Goal: Information Seeking & Learning: Find specific fact

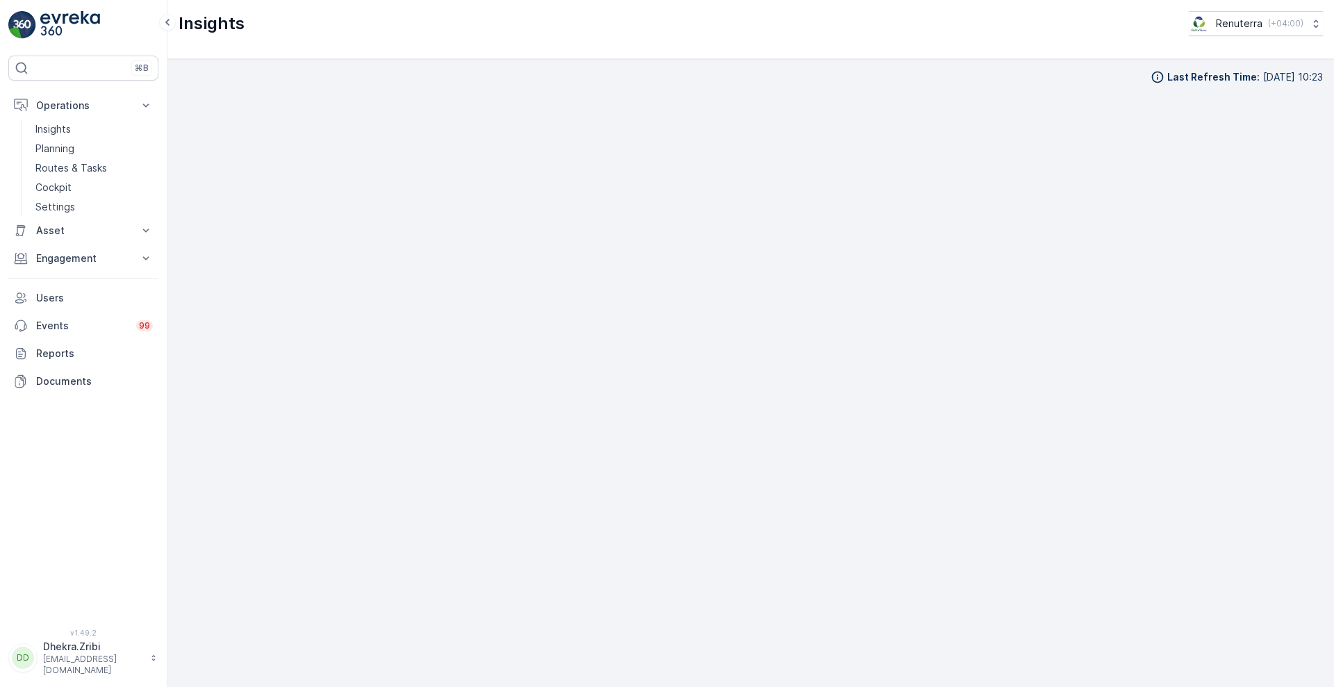
scroll to position [15, 0]
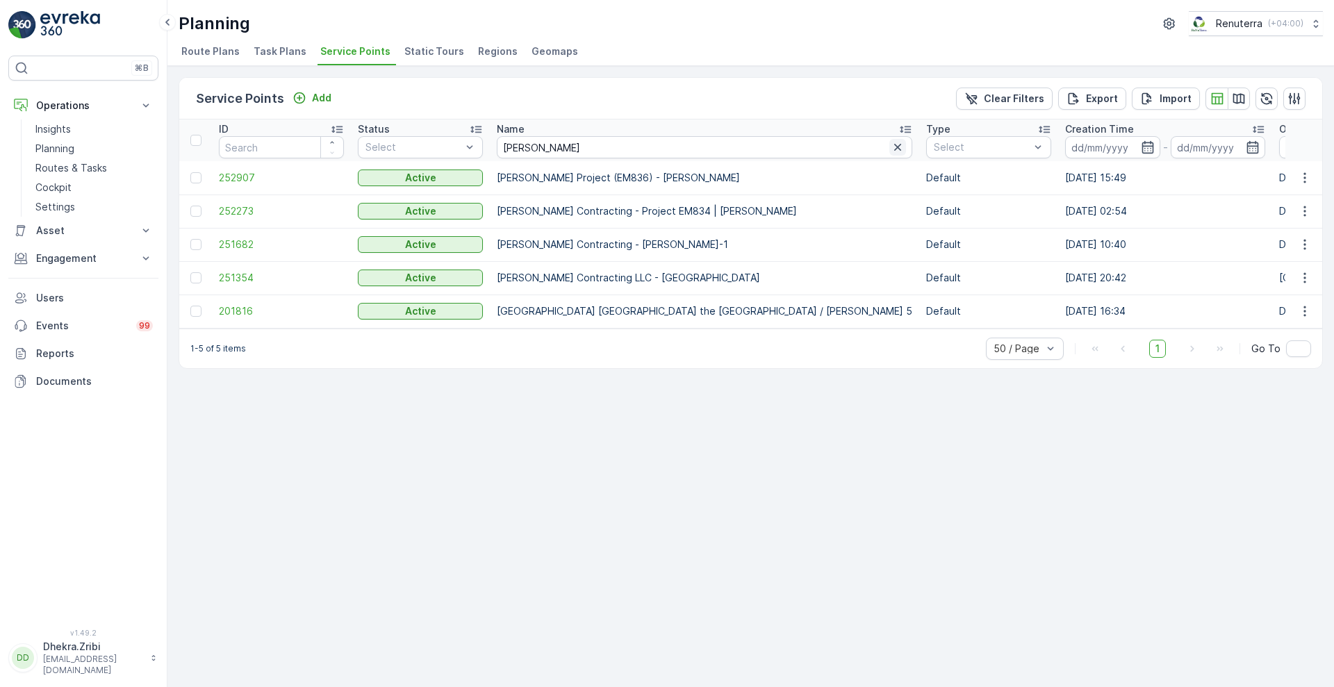
click at [891, 154] on icon "button" at bounding box center [898, 147] width 14 height 14
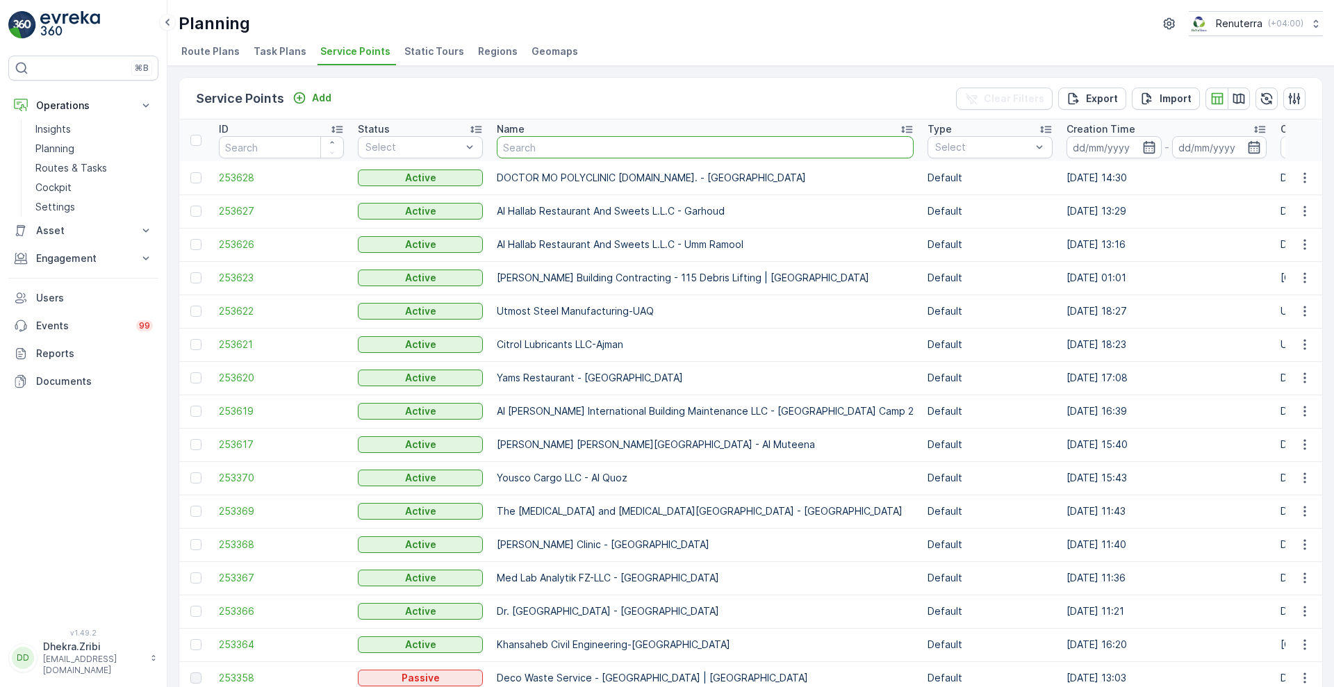
click at [610, 147] on input "text" at bounding box center [705, 147] width 417 height 22
type input "ame"
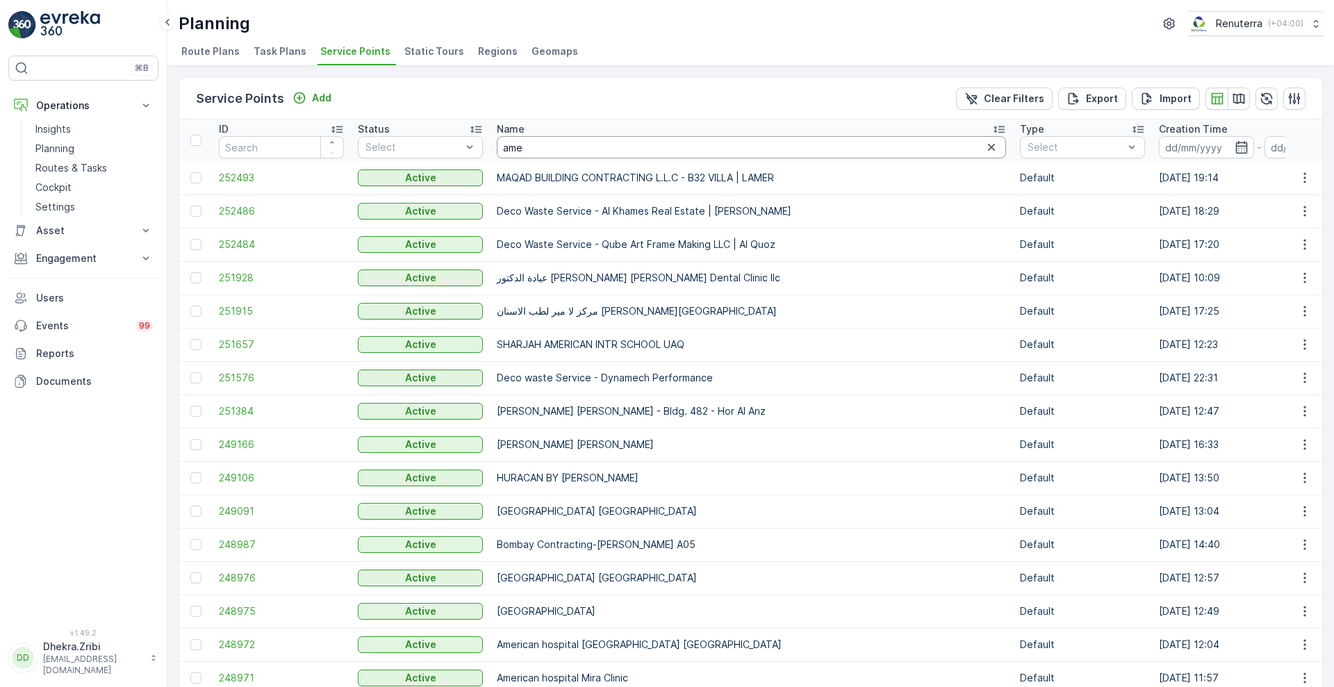
click at [610, 147] on input "ame" at bounding box center [751, 147] width 509 height 22
type input "american hos"
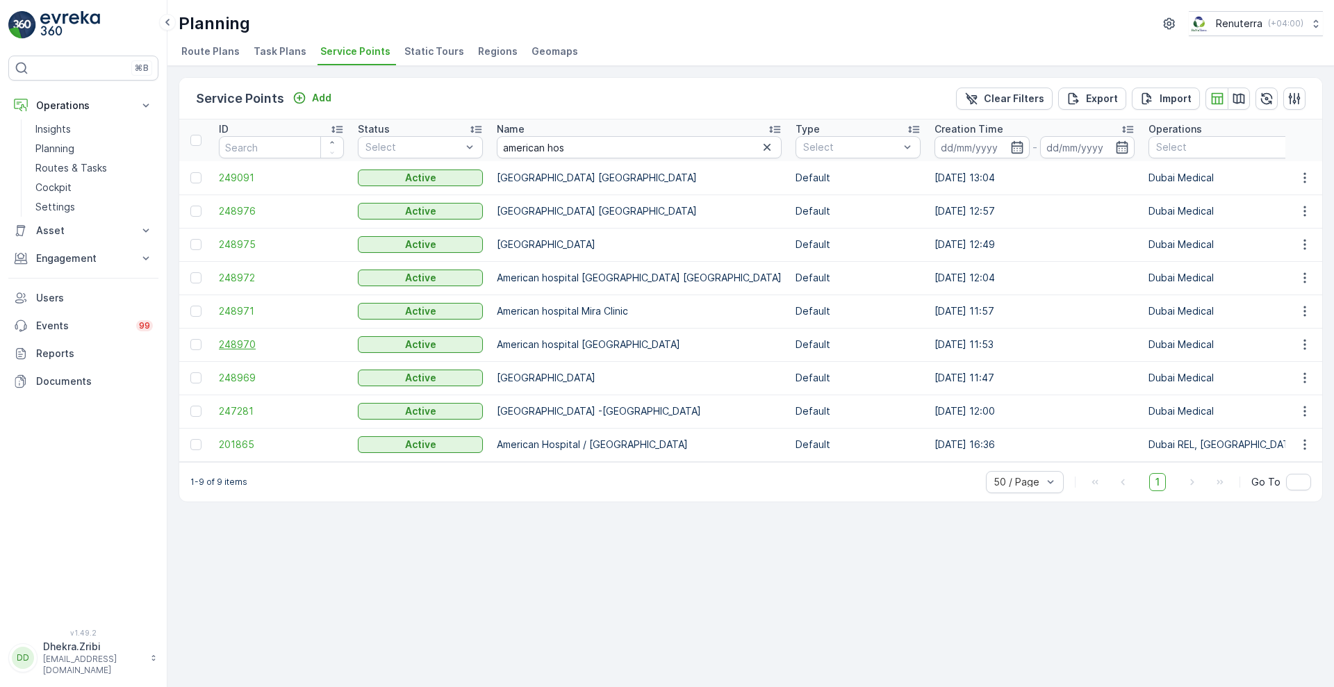
click at [245, 340] on span "248970" at bounding box center [281, 345] width 125 height 14
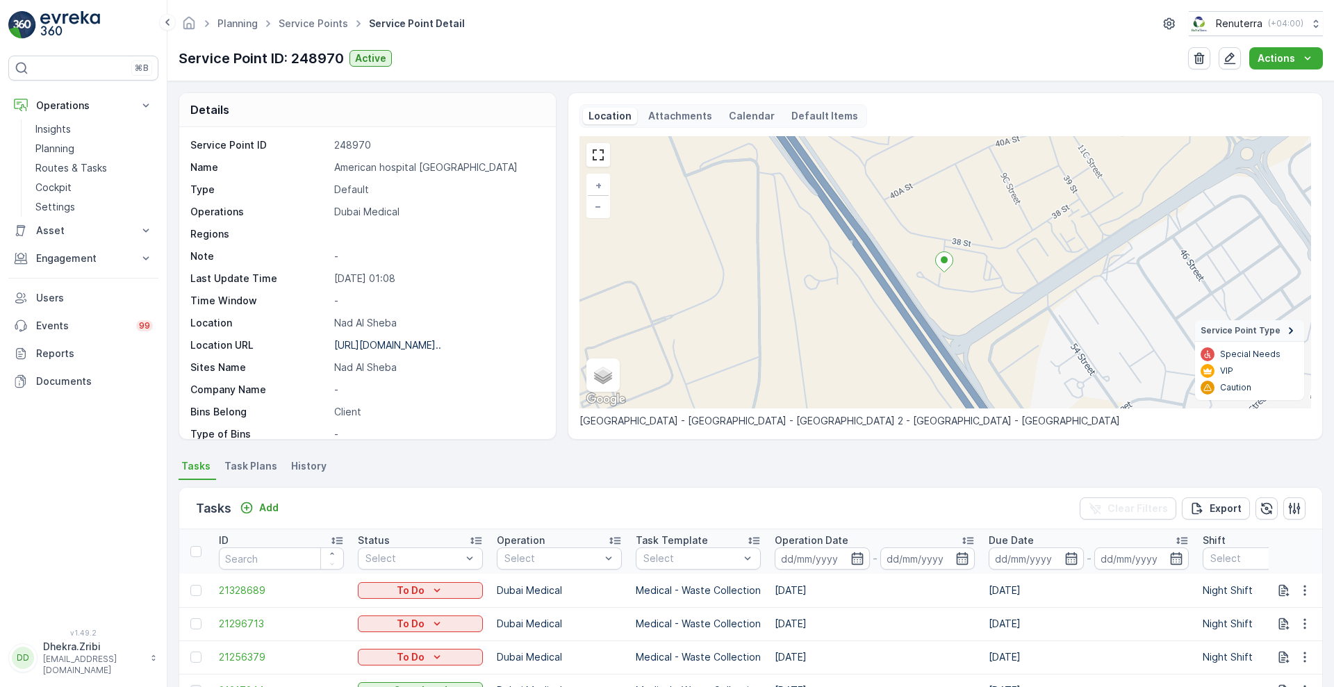
click at [547, 428] on div "Service Point ID 248970 Name American hospital Nad al Sheba Type Default Operat…" at bounding box center [367, 283] width 377 height 312
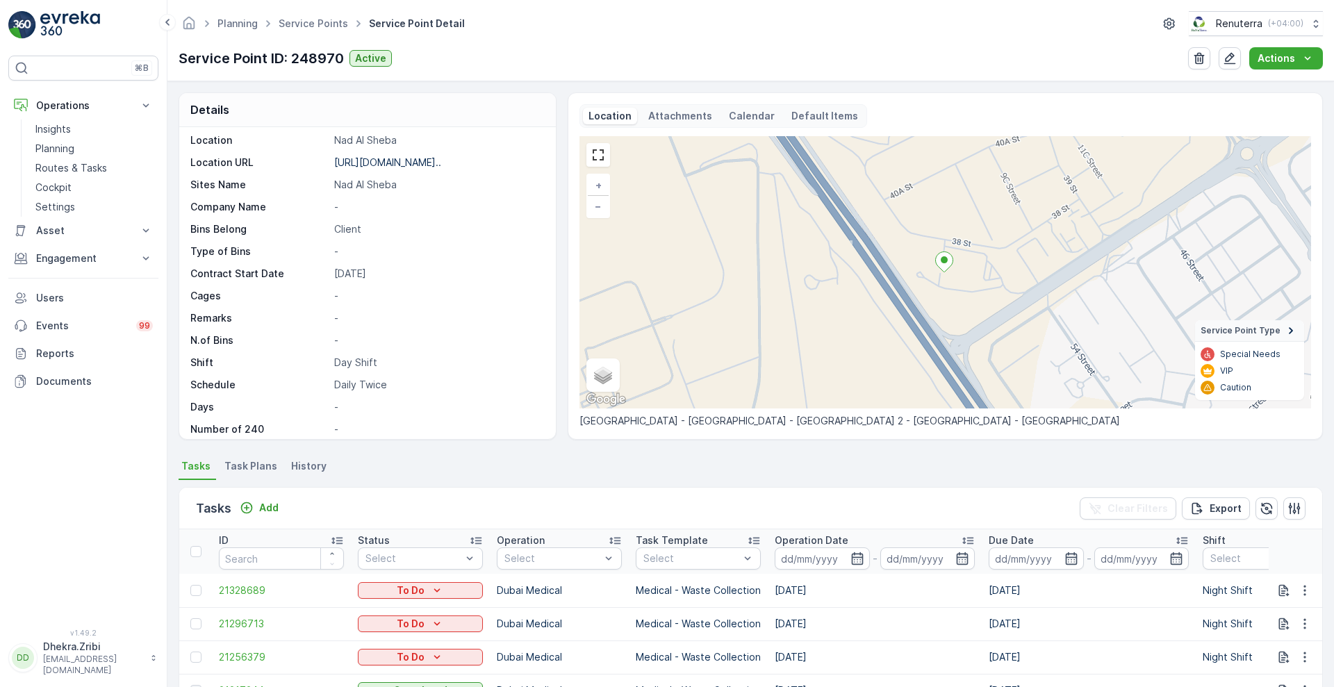
scroll to position [191, 0]
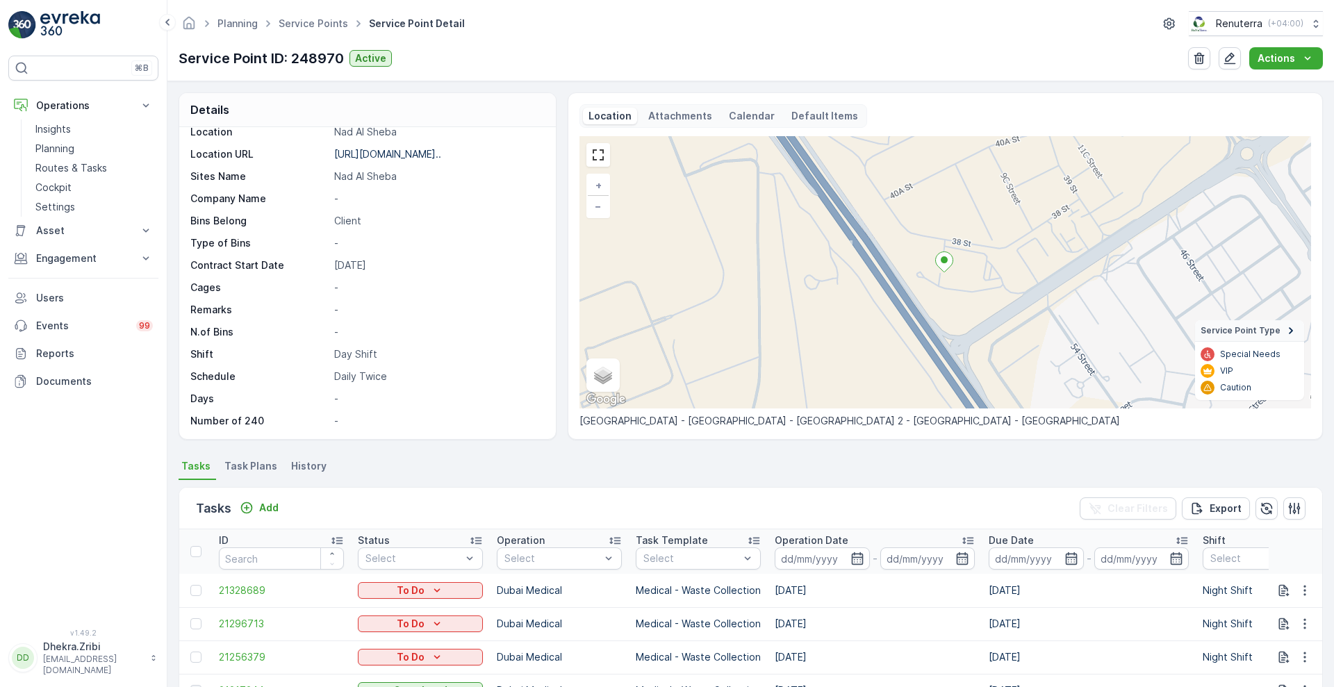
click at [261, 459] on span "Task Plans" at bounding box center [250, 466] width 53 height 14
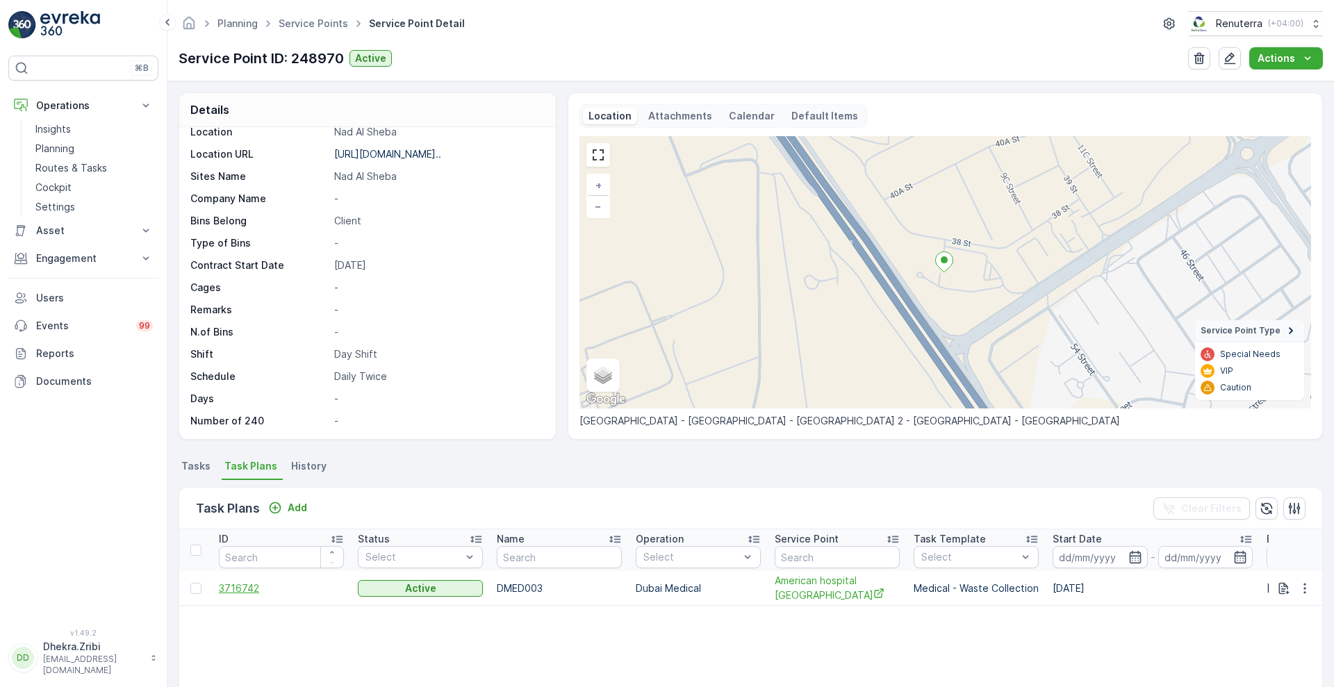
click at [242, 594] on span "3716742" at bounding box center [281, 589] width 125 height 14
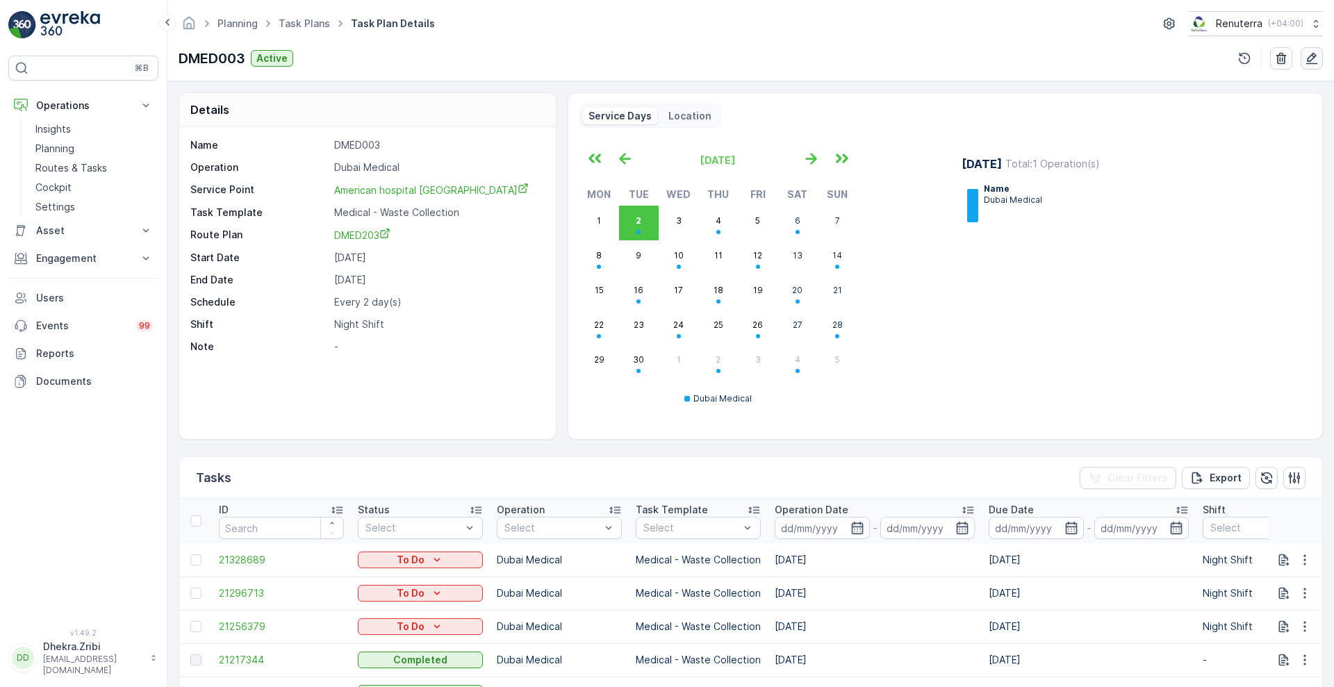
click at [1313, 62] on icon "button" at bounding box center [1312, 58] width 14 height 14
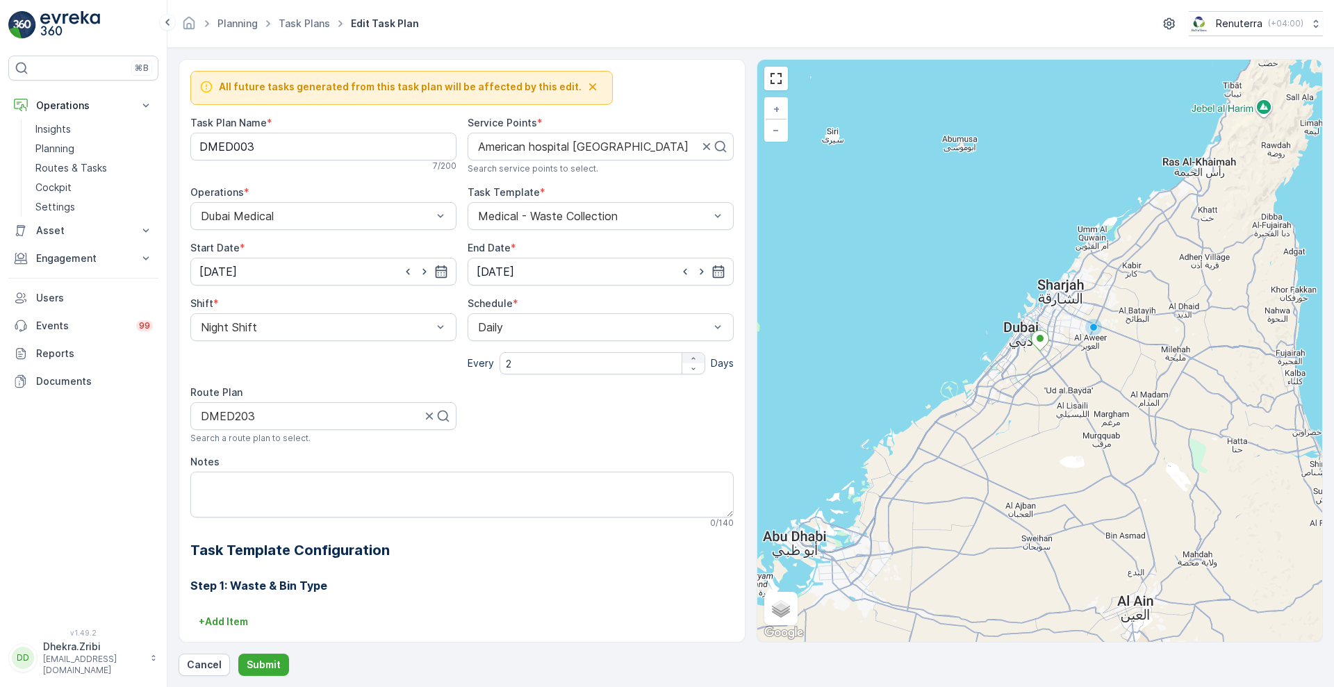
click at [693, 354] on icon "button" at bounding box center [693, 358] width 8 height 8
click at [694, 372] on div "button" at bounding box center [693, 369] width 22 height 8
type input "1"
click at [268, 659] on p "Submit" at bounding box center [264, 665] width 34 height 14
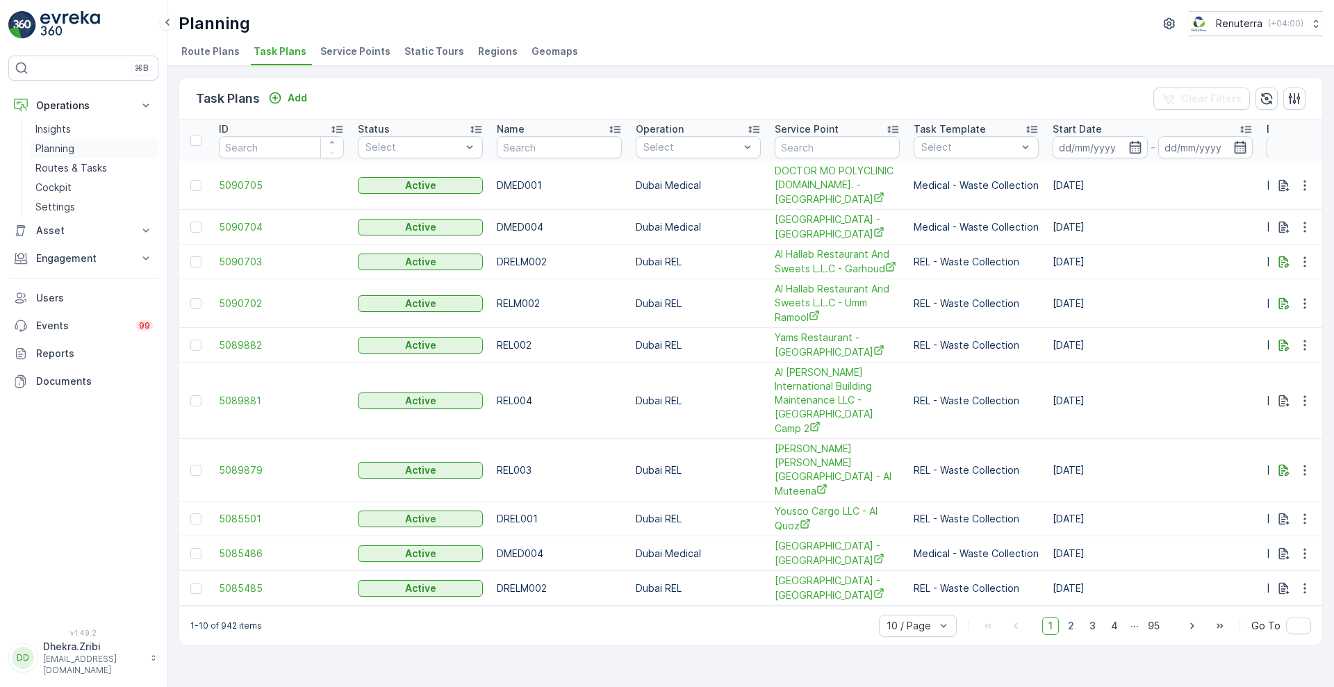
click at [60, 154] on p "Planning" at bounding box center [54, 149] width 39 height 14
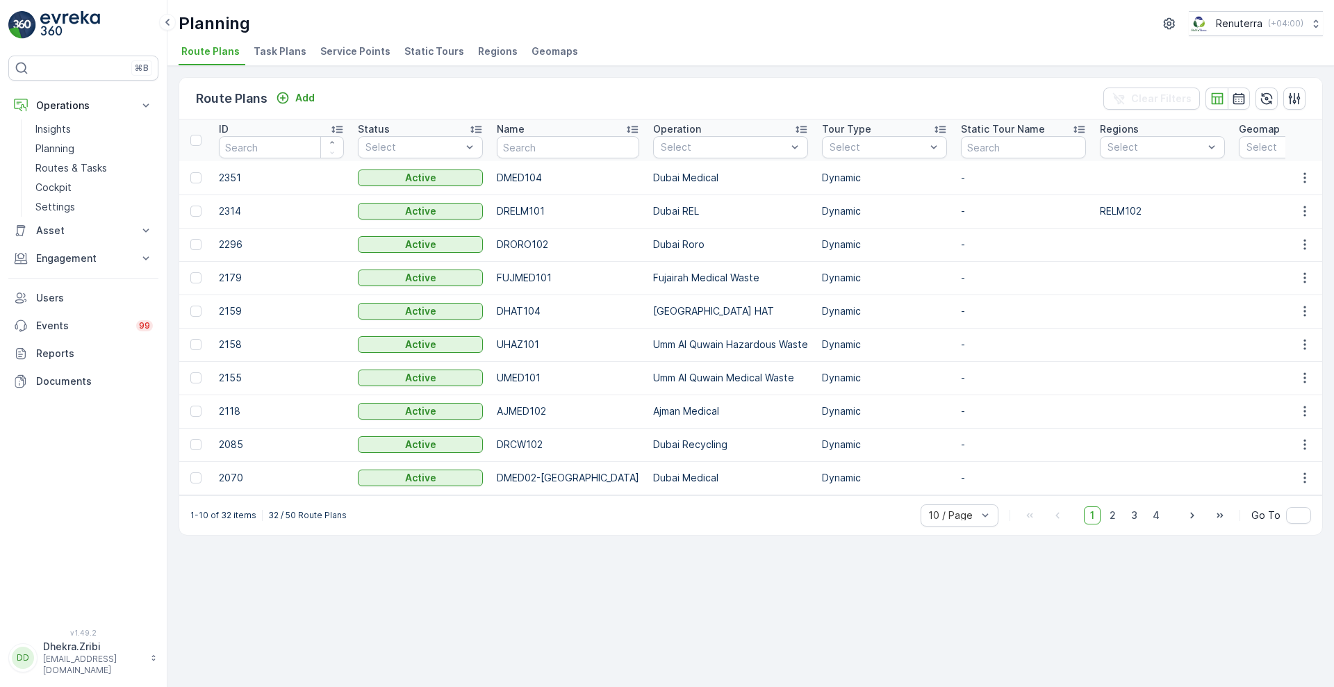
click at [346, 47] on span "Service Points" at bounding box center [355, 51] width 70 height 14
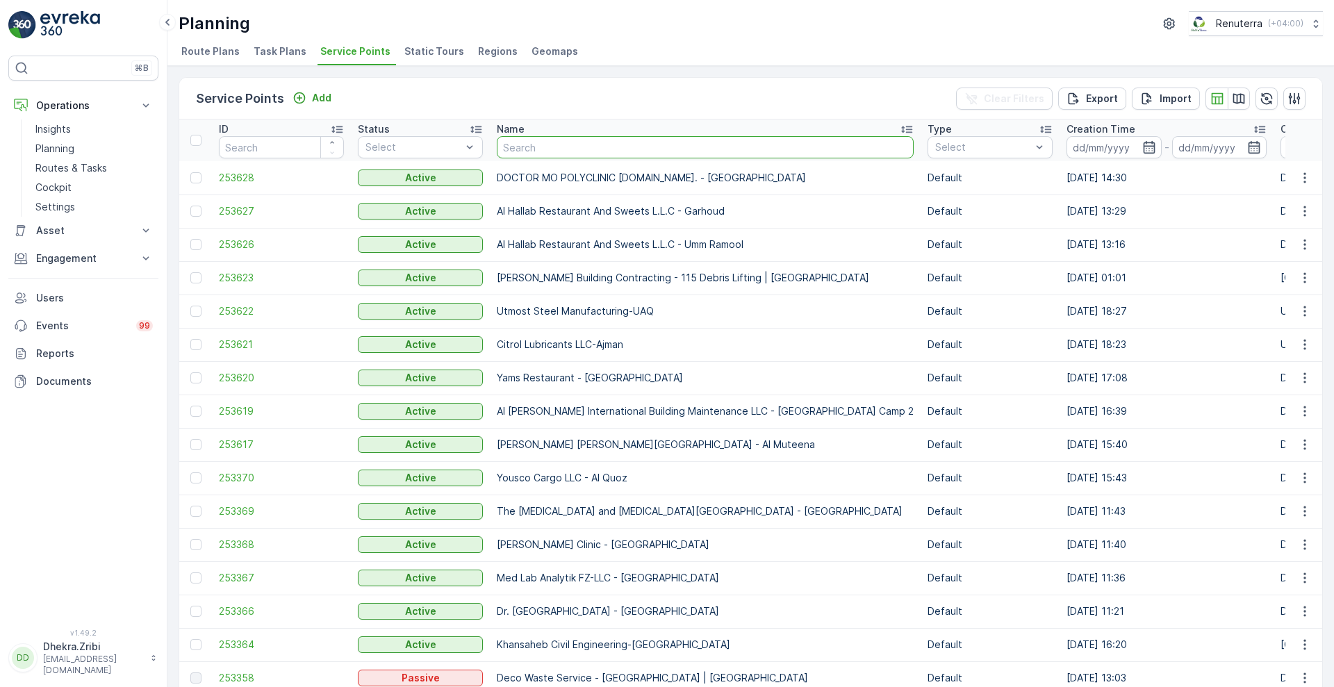
click at [609, 145] on input "text" at bounding box center [705, 147] width 417 height 22
type input "american hos"
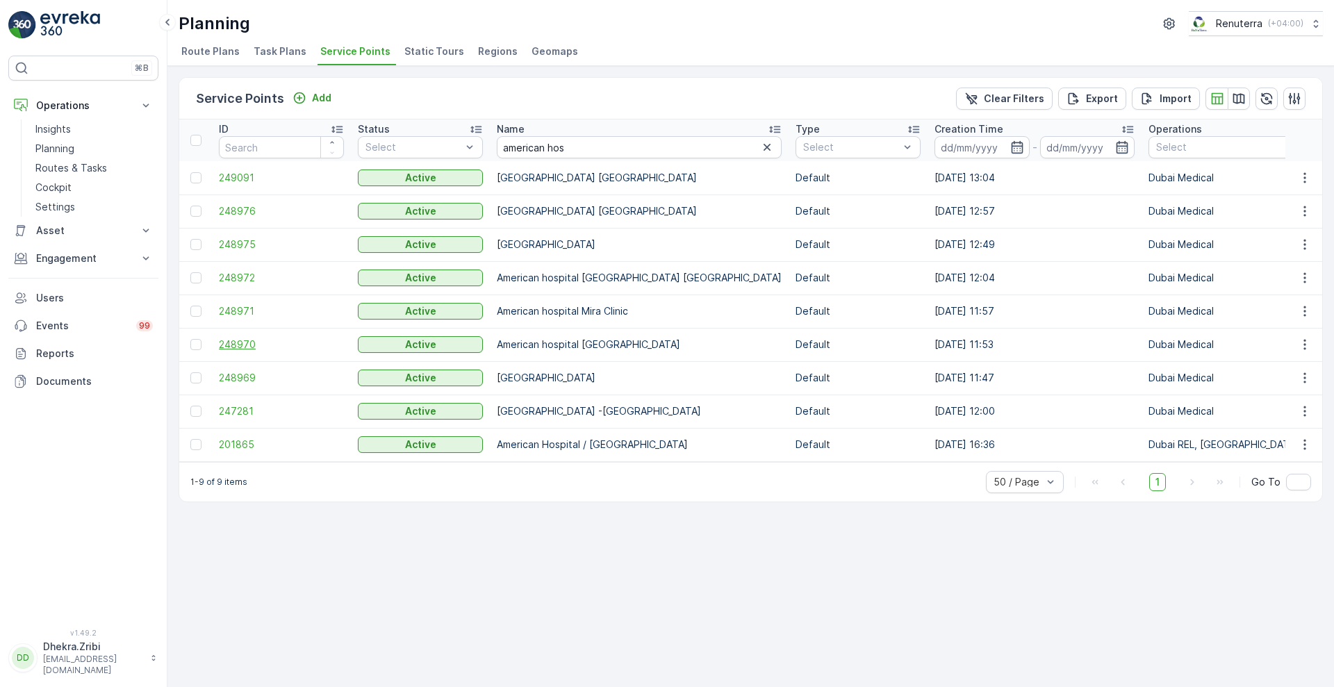
click at [243, 346] on span "248970" at bounding box center [281, 345] width 125 height 14
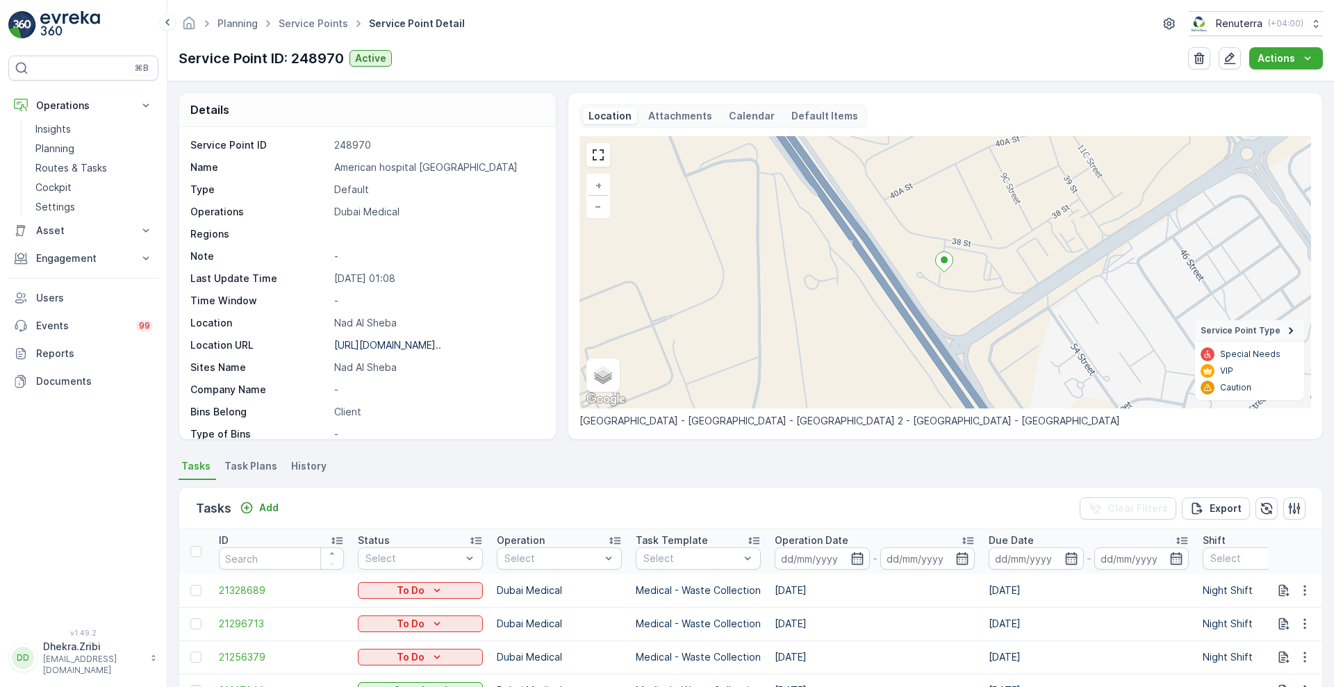
click at [251, 468] on span "Task Plans" at bounding box center [250, 466] width 53 height 14
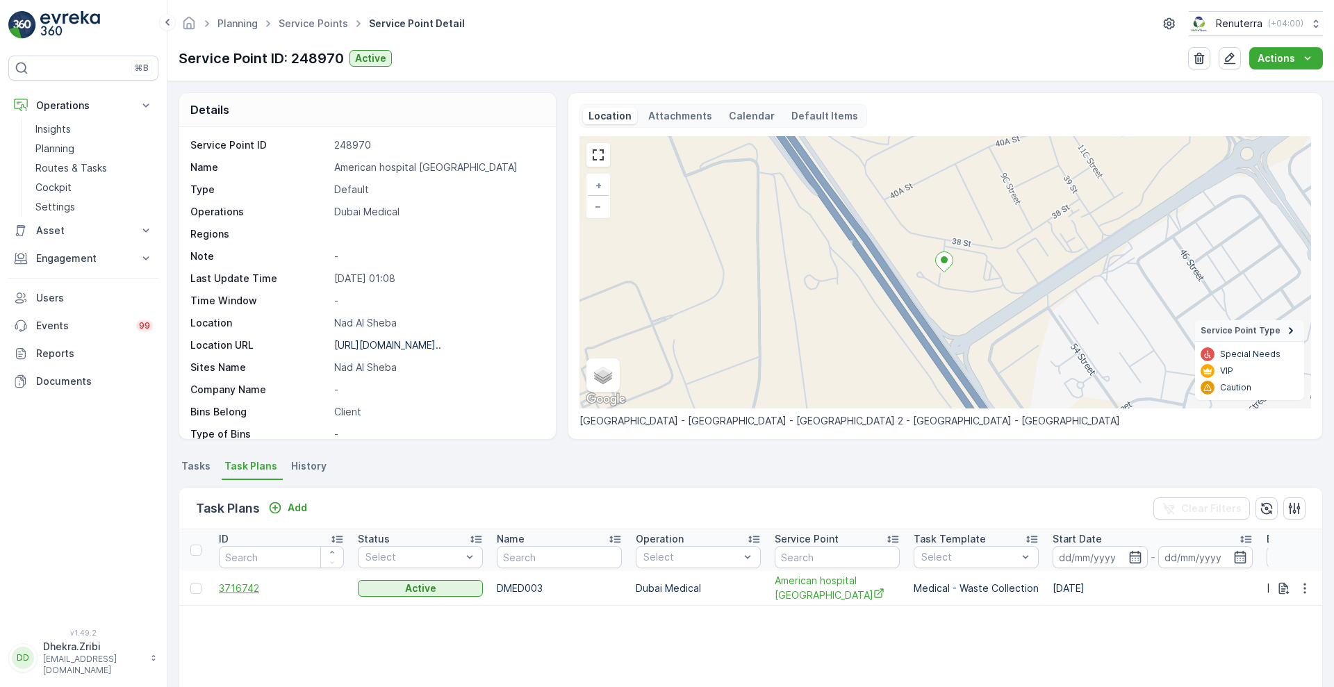
click at [236, 593] on span "3716742" at bounding box center [281, 589] width 125 height 14
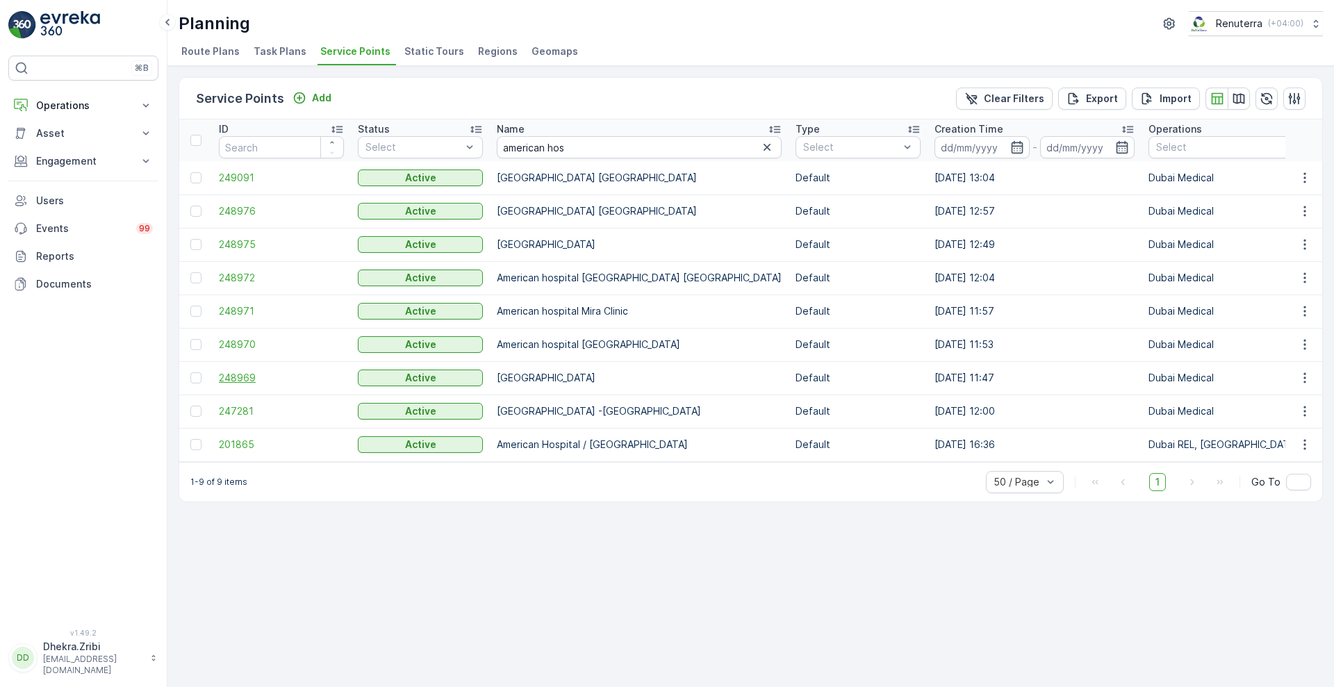
click at [233, 378] on span "248969" at bounding box center [281, 378] width 125 height 14
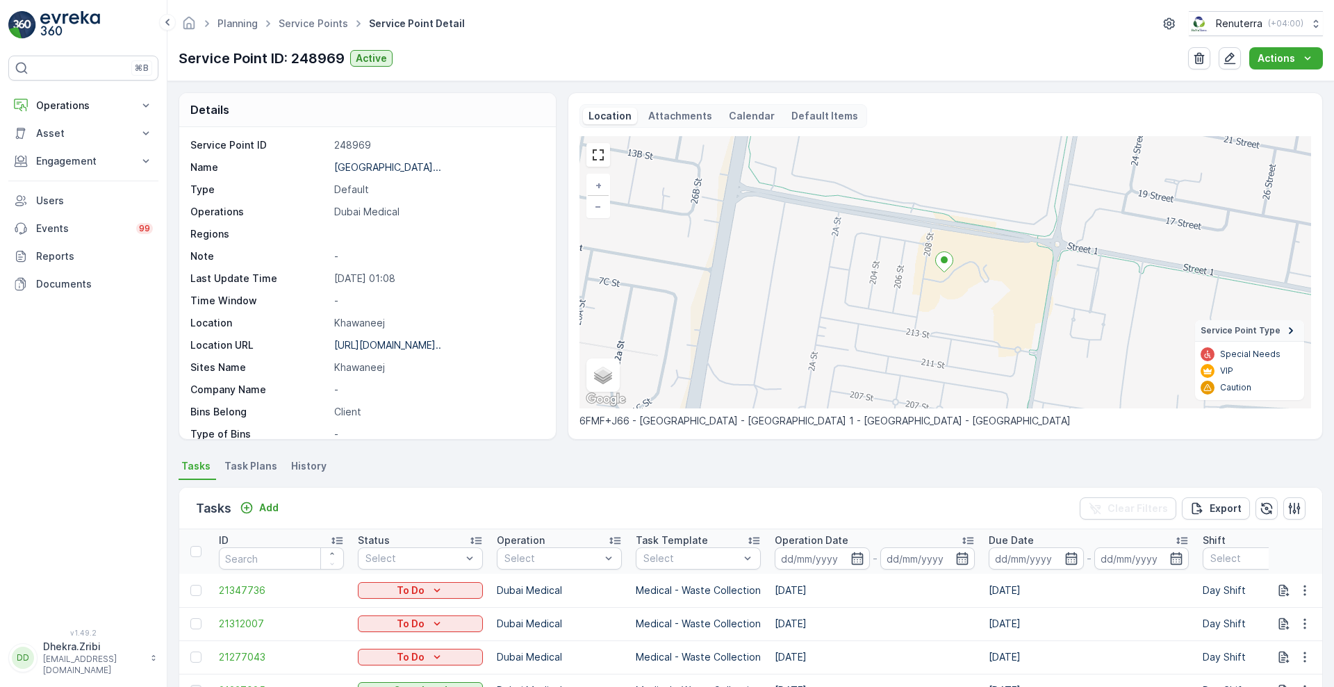
click at [236, 467] on span "Task Plans" at bounding box center [250, 466] width 53 height 14
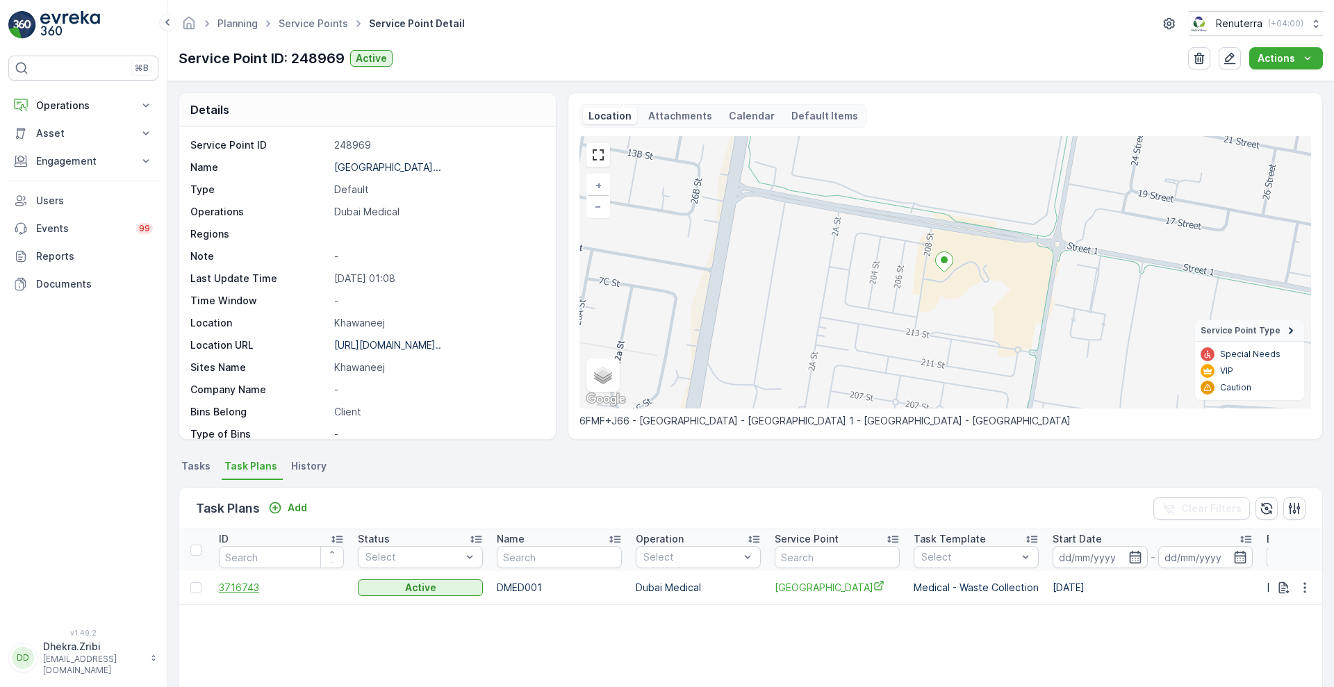
click at [238, 593] on span "3716743" at bounding box center [281, 588] width 125 height 14
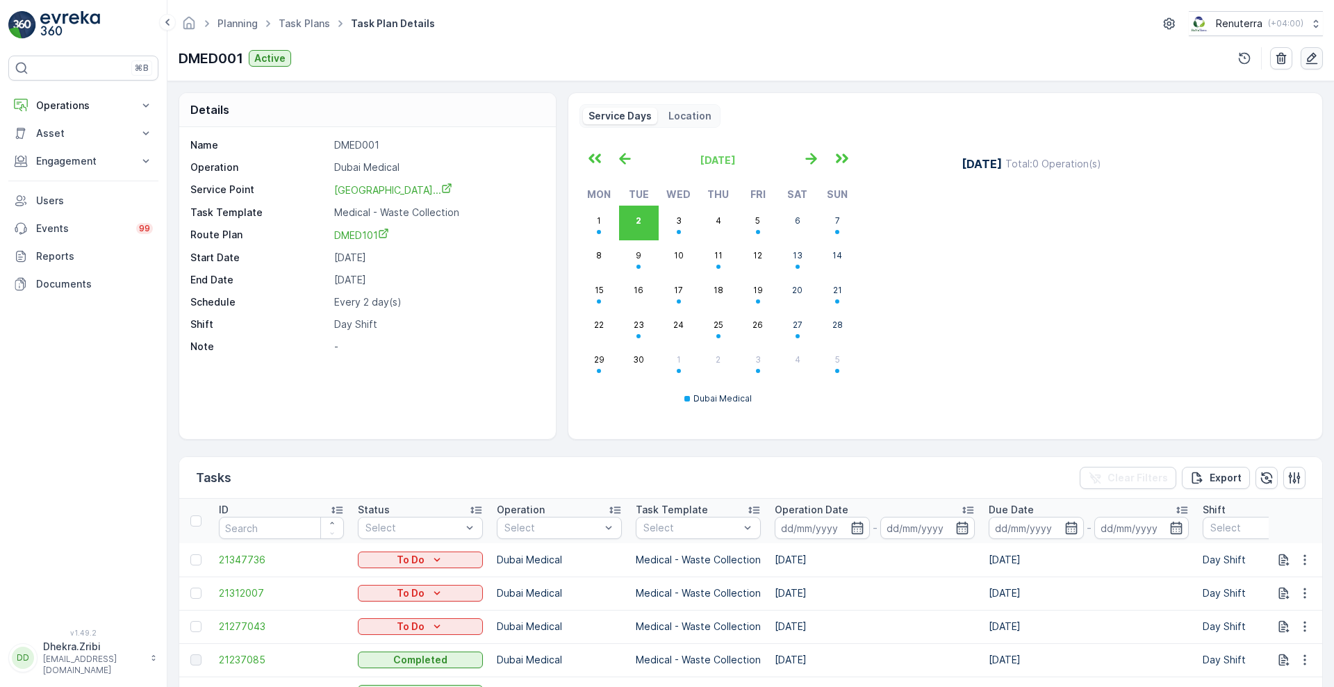
click at [1308, 56] on icon "button" at bounding box center [1312, 58] width 14 height 14
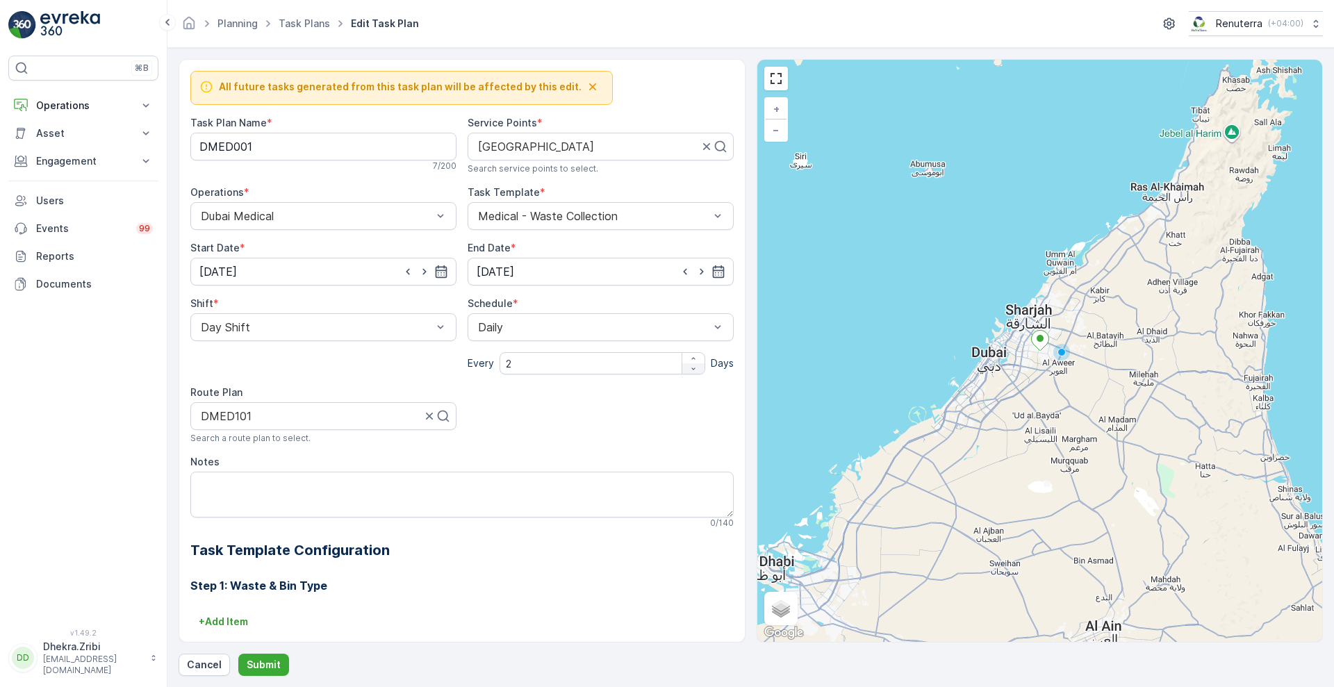
click at [684, 365] on div "button" at bounding box center [693, 369] width 22 height 8
type input "1"
click at [248, 662] on p "Submit" at bounding box center [264, 665] width 34 height 14
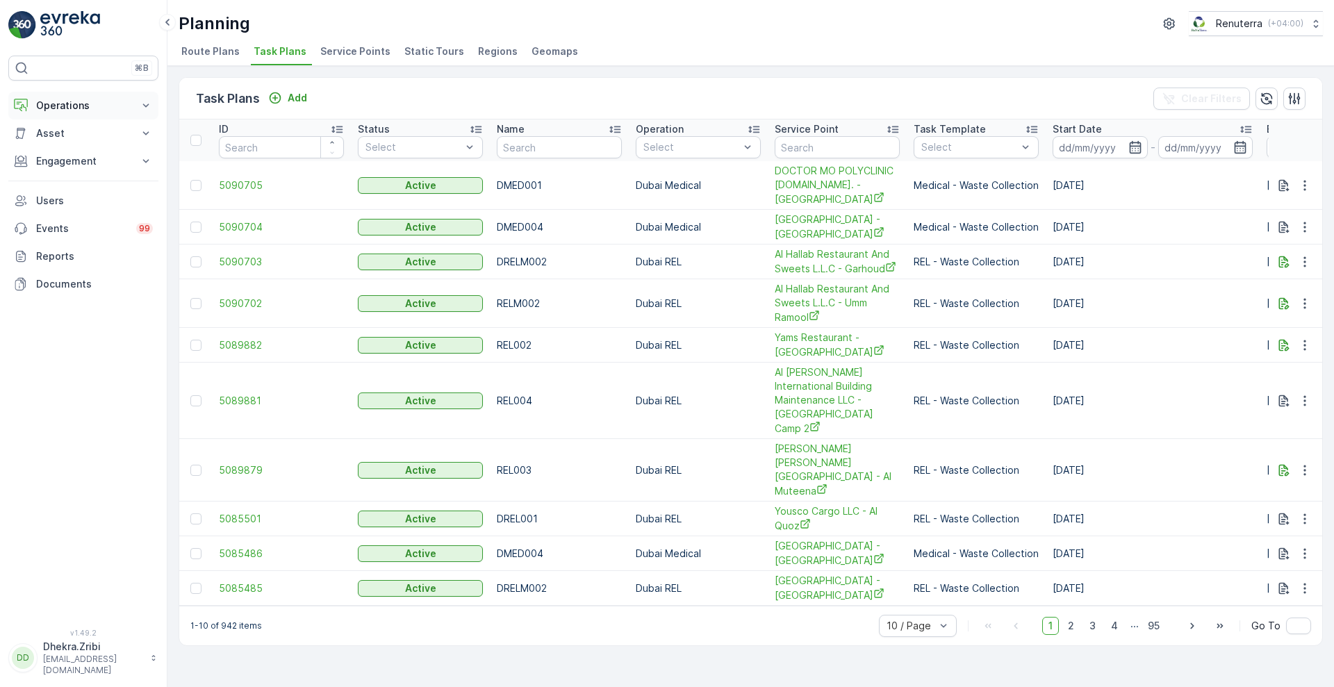
click at [130, 106] on p "Operations" at bounding box center [83, 106] width 94 height 14
click at [76, 146] on link "Planning" at bounding box center [94, 148] width 129 height 19
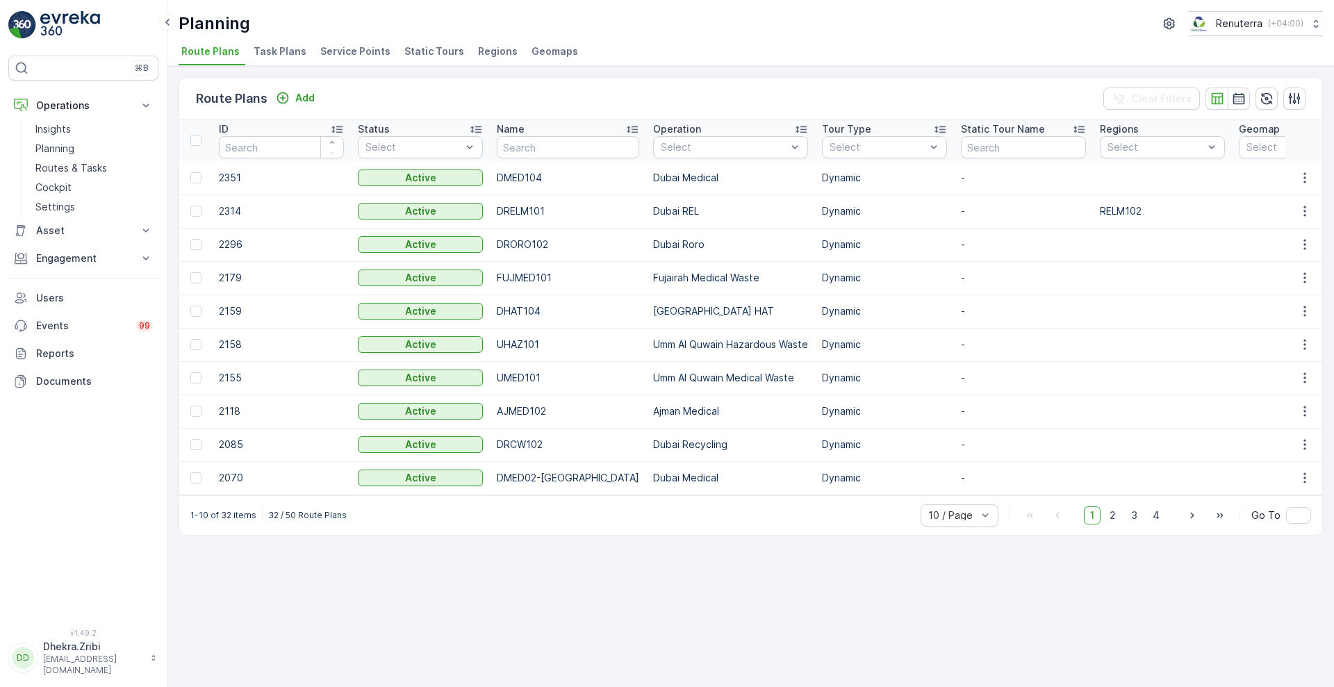
click at [361, 56] on span "Service Points" at bounding box center [355, 51] width 70 height 14
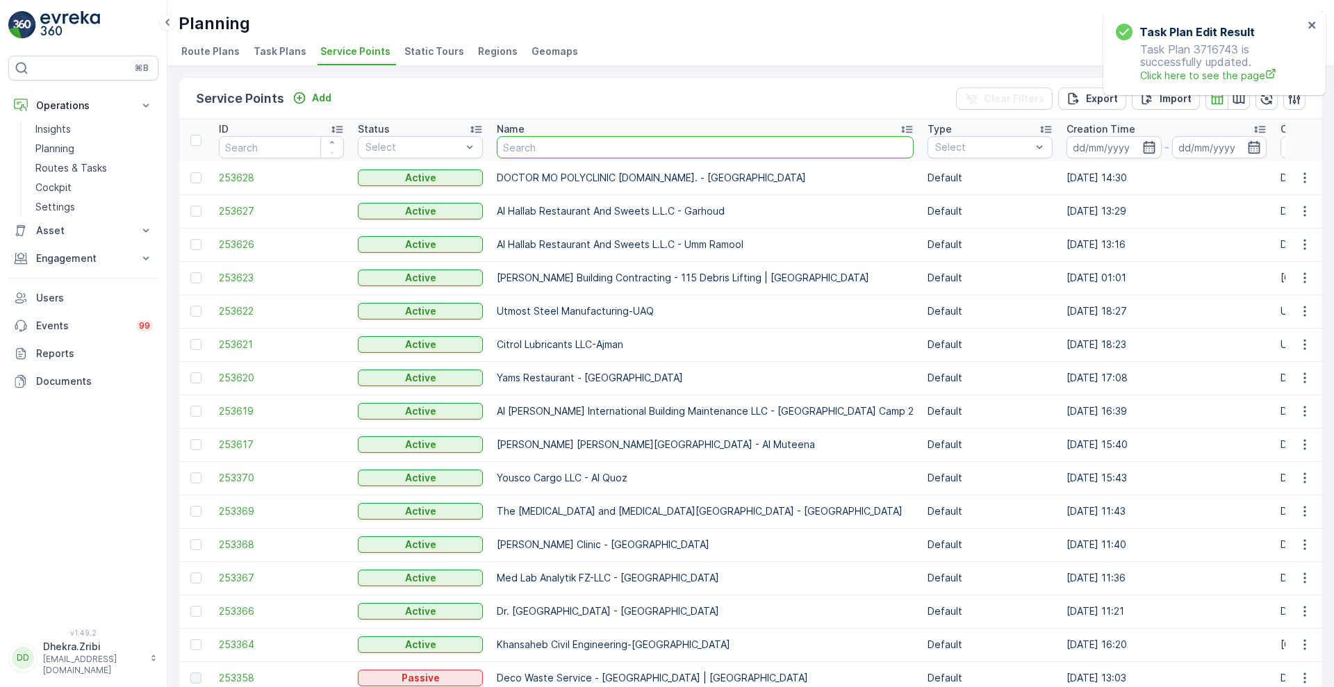
click at [656, 148] on input "text" at bounding box center [705, 147] width 417 height 22
type input "american"
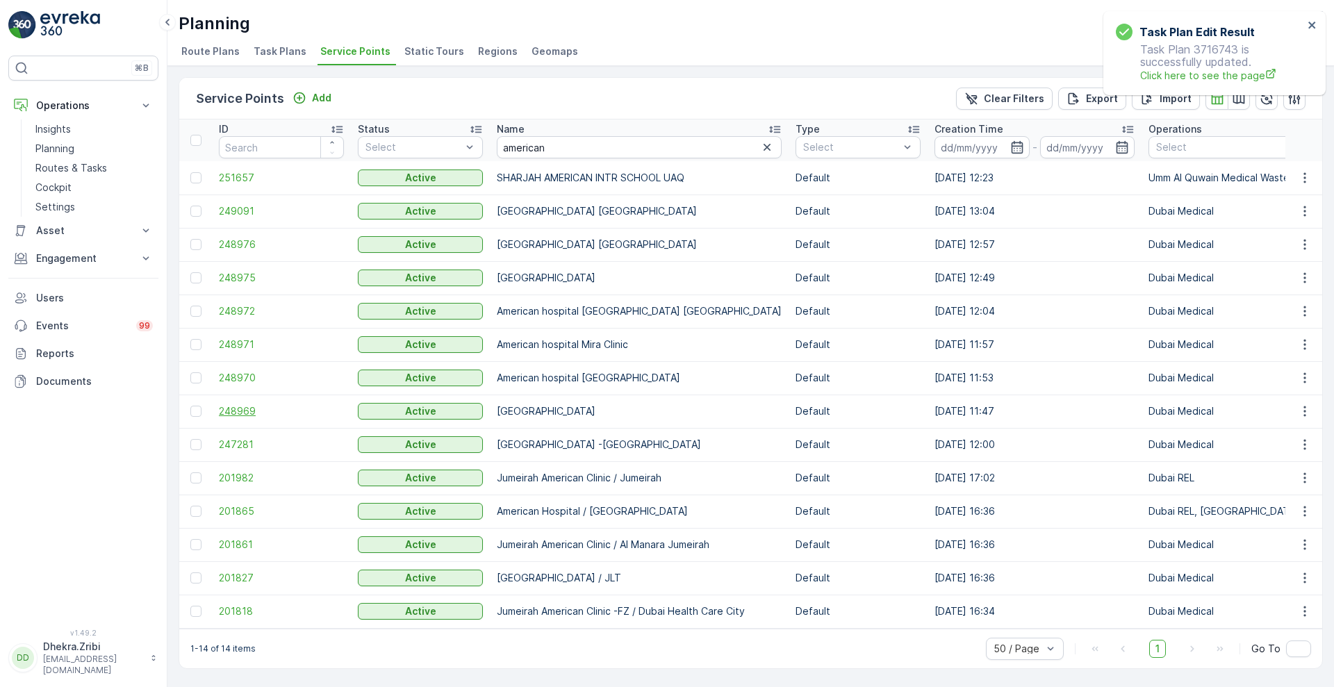
click at [242, 412] on span "248969" at bounding box center [281, 411] width 125 height 14
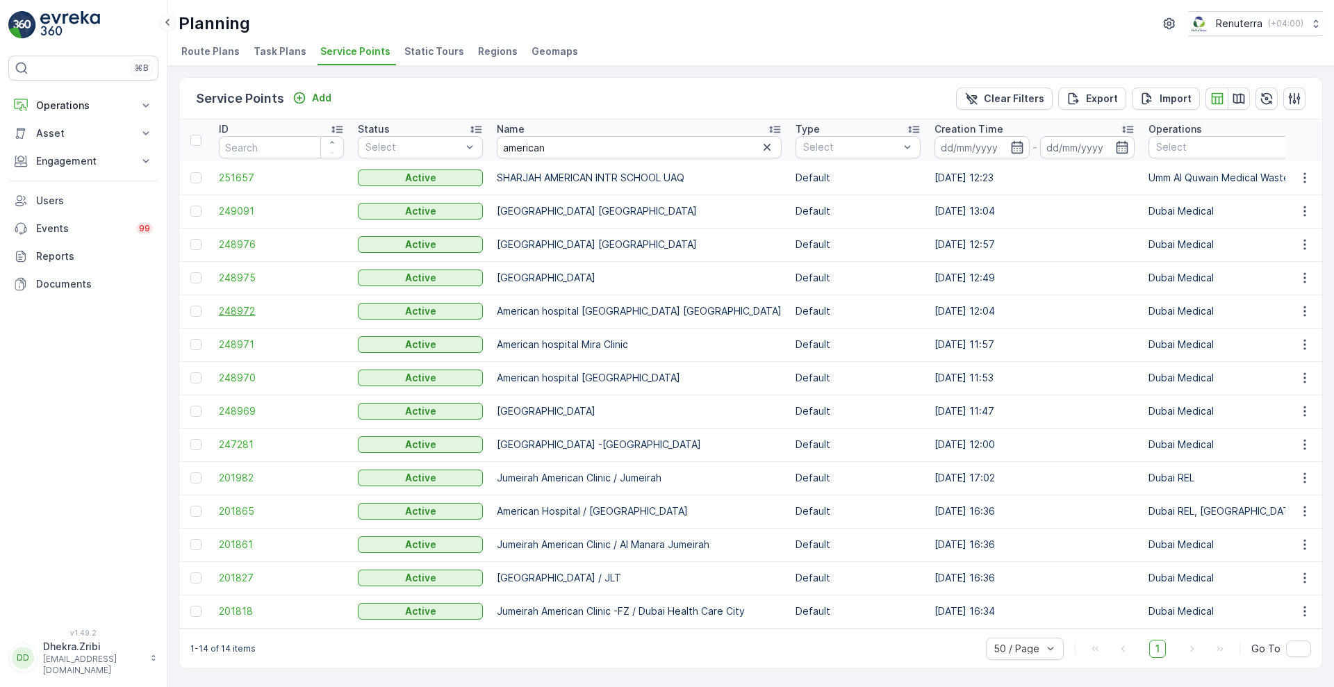
click at [235, 313] on span "248972" at bounding box center [281, 311] width 125 height 14
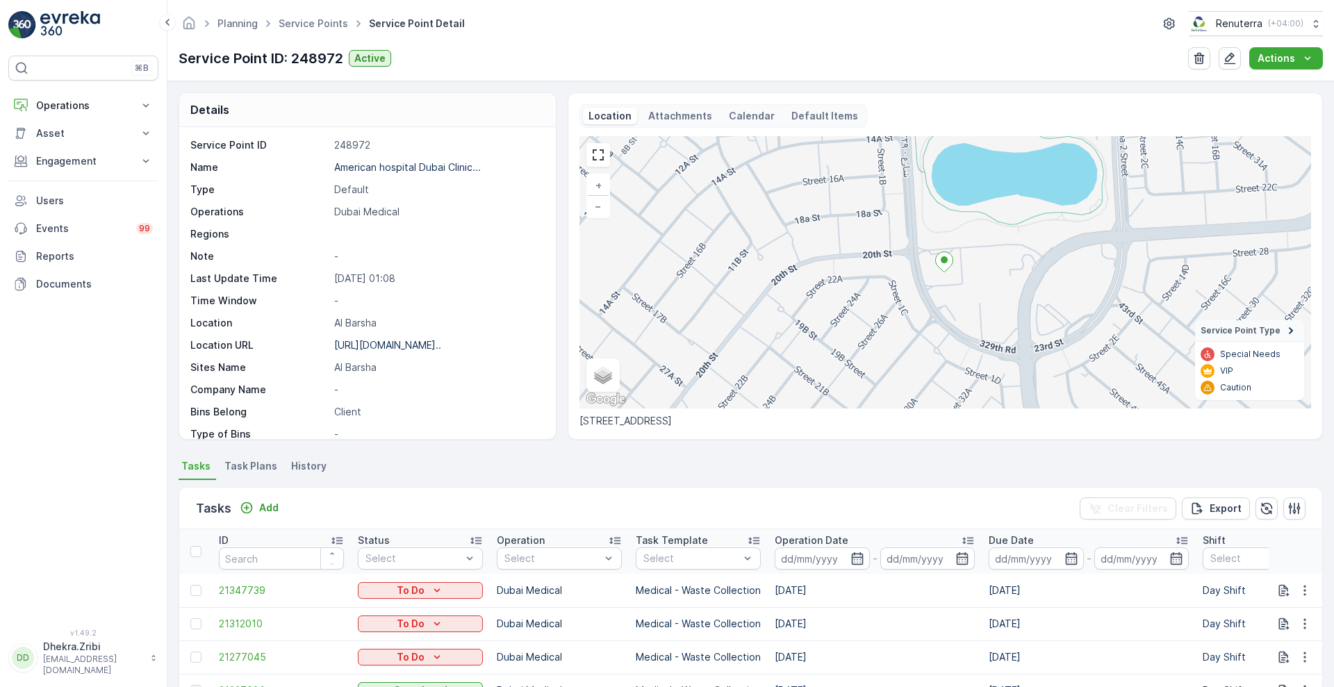
click at [238, 475] on li "Task Plans" at bounding box center [252, 469] width 61 height 24
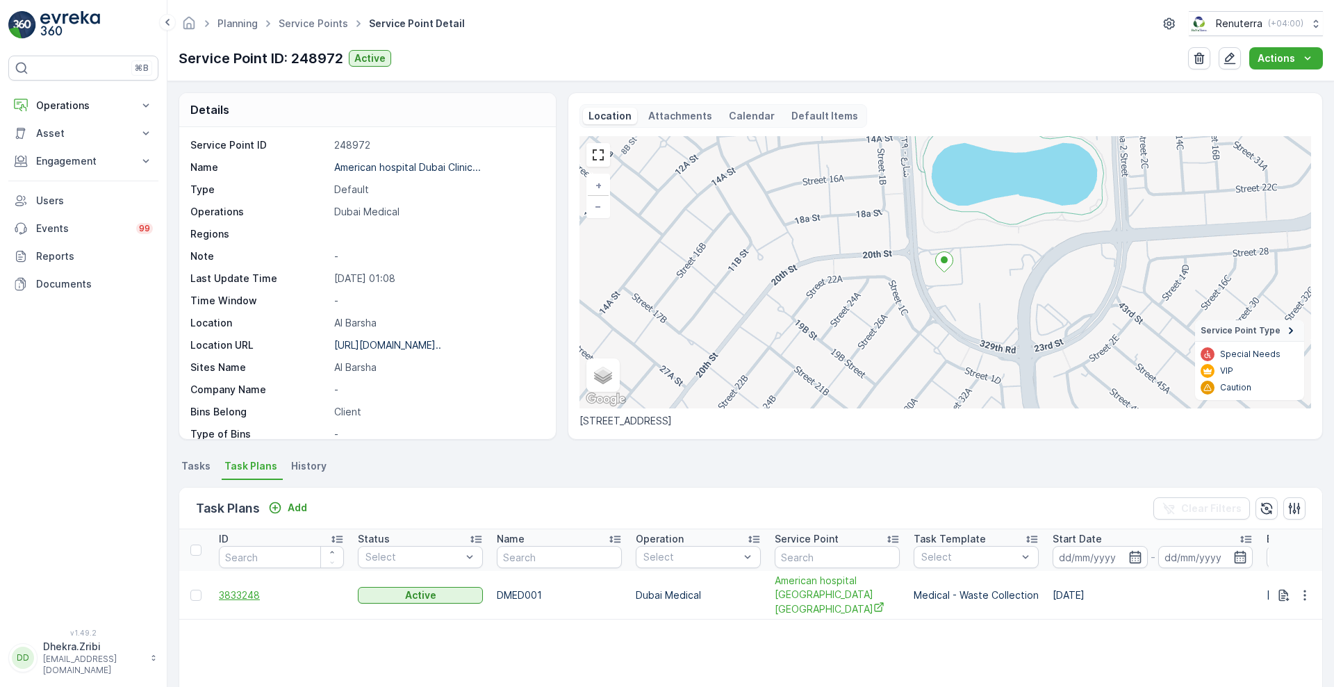
click at [252, 591] on span "3833248" at bounding box center [281, 596] width 125 height 14
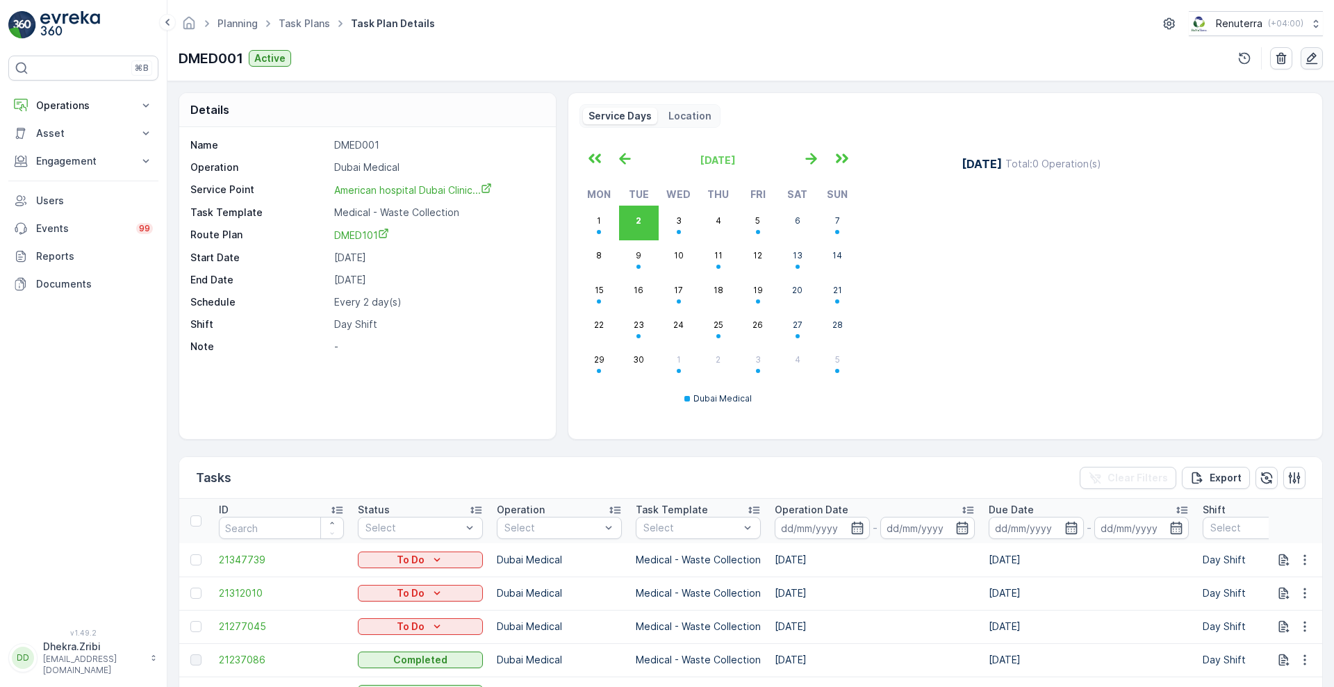
click at [1308, 63] on icon "button" at bounding box center [1312, 59] width 12 height 12
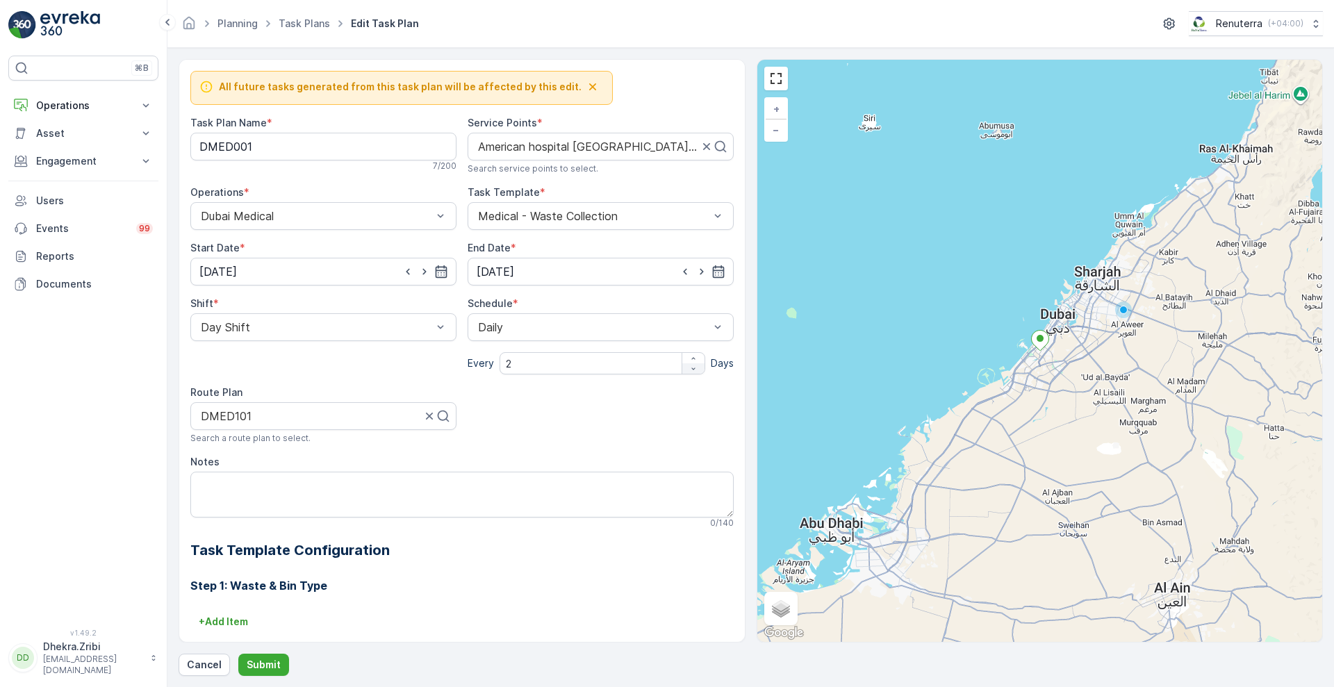
click at [691, 368] on icon "button" at bounding box center [692, 369] width 3 height 2
type input "1"
click at [271, 660] on p "Submit" at bounding box center [264, 665] width 34 height 14
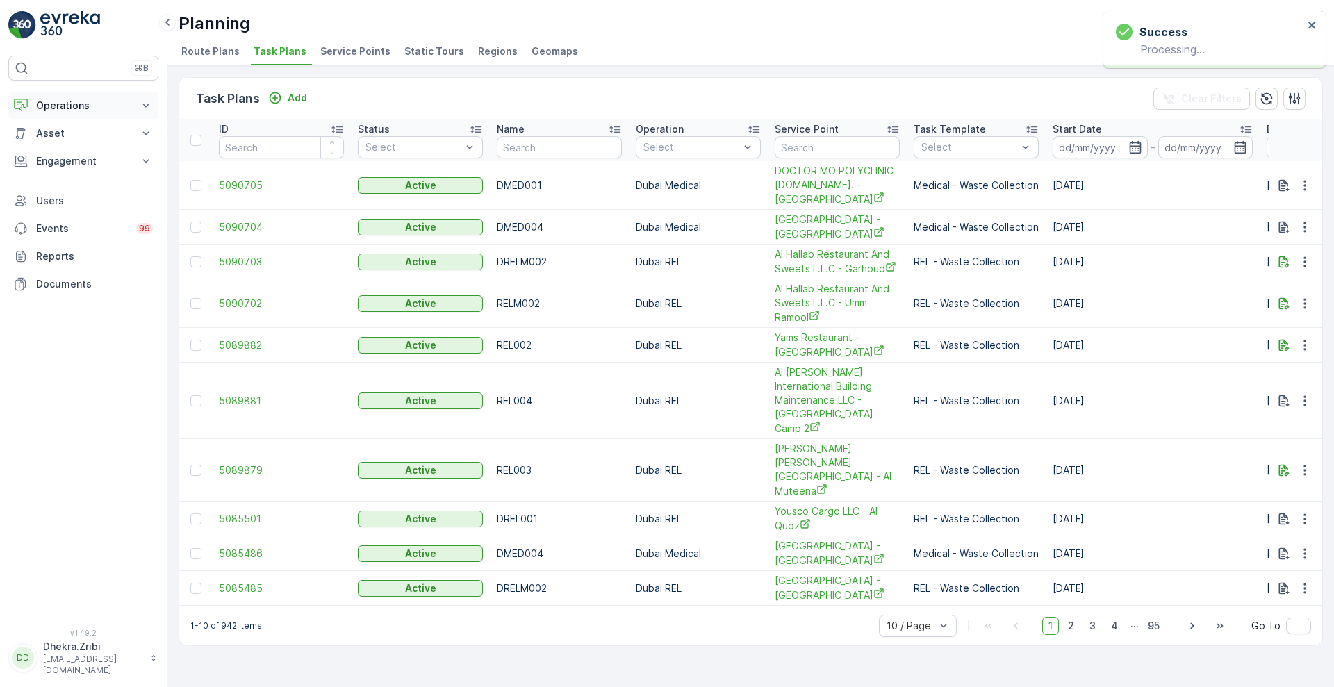
click at [113, 106] on p "Operations" at bounding box center [83, 106] width 94 height 14
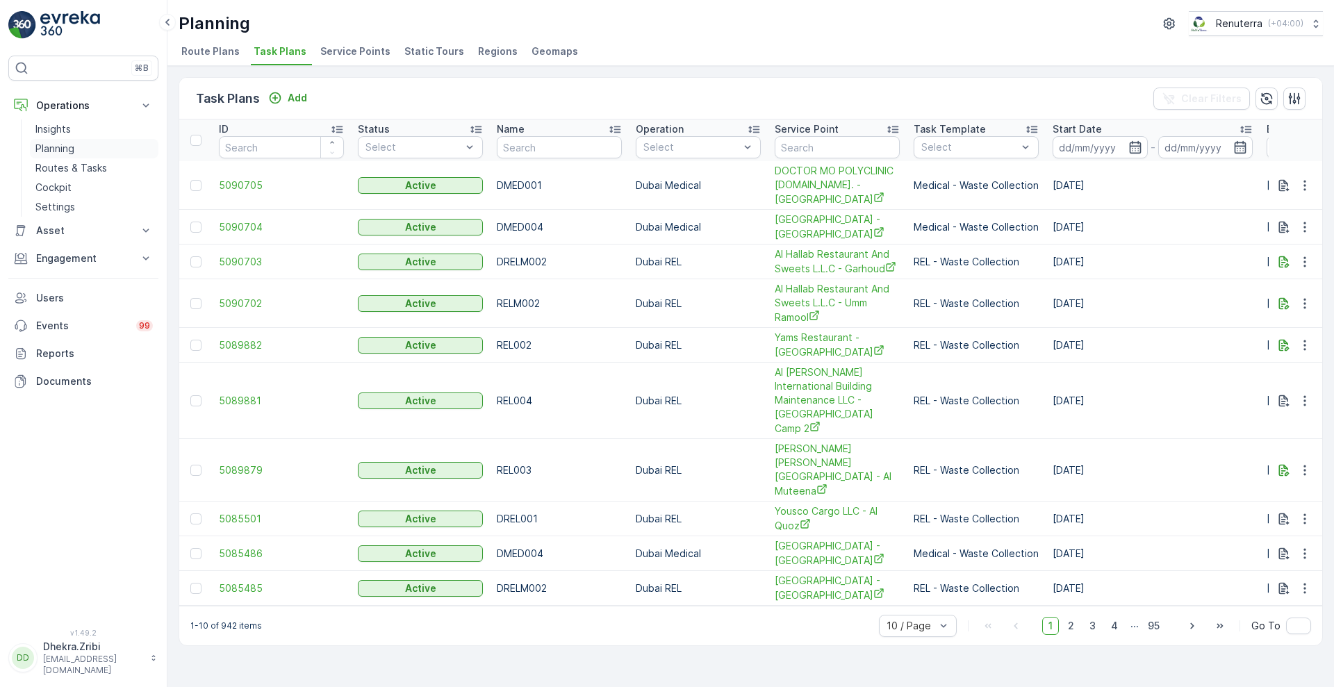
click at [60, 156] on link "Planning" at bounding box center [94, 148] width 129 height 19
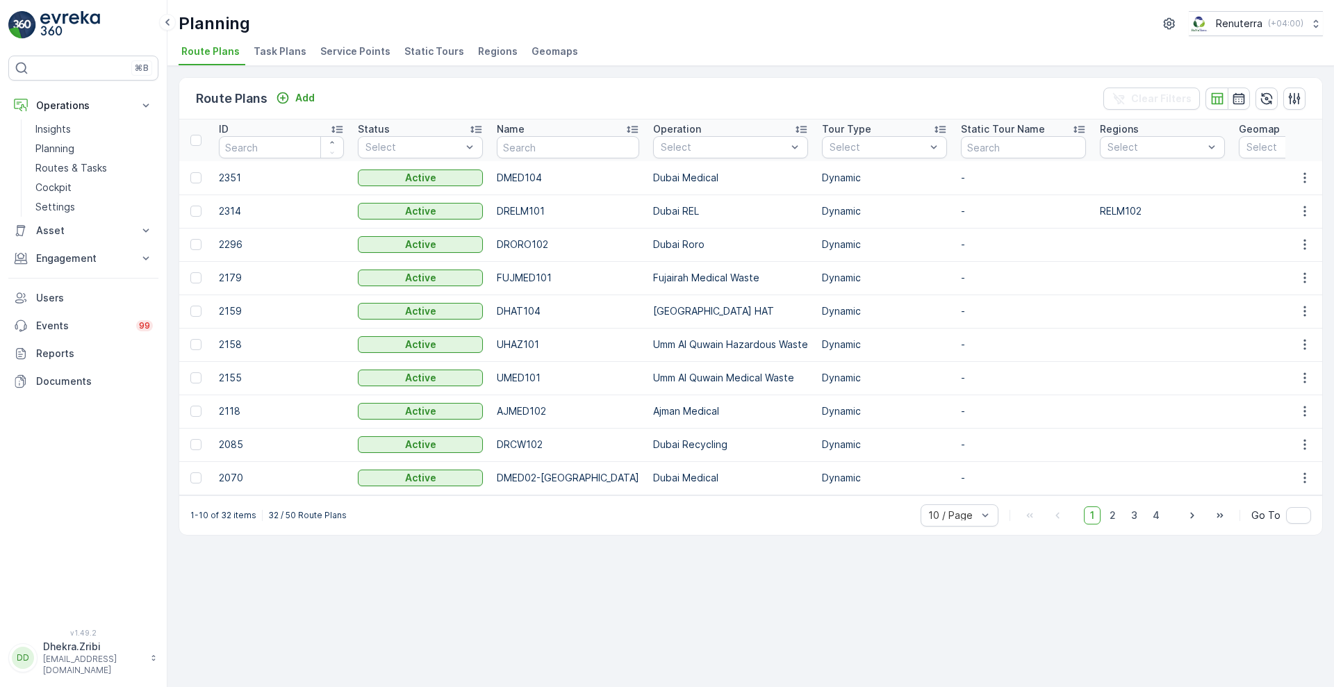
click at [335, 59] on li "Service Points" at bounding box center [357, 54] width 79 height 24
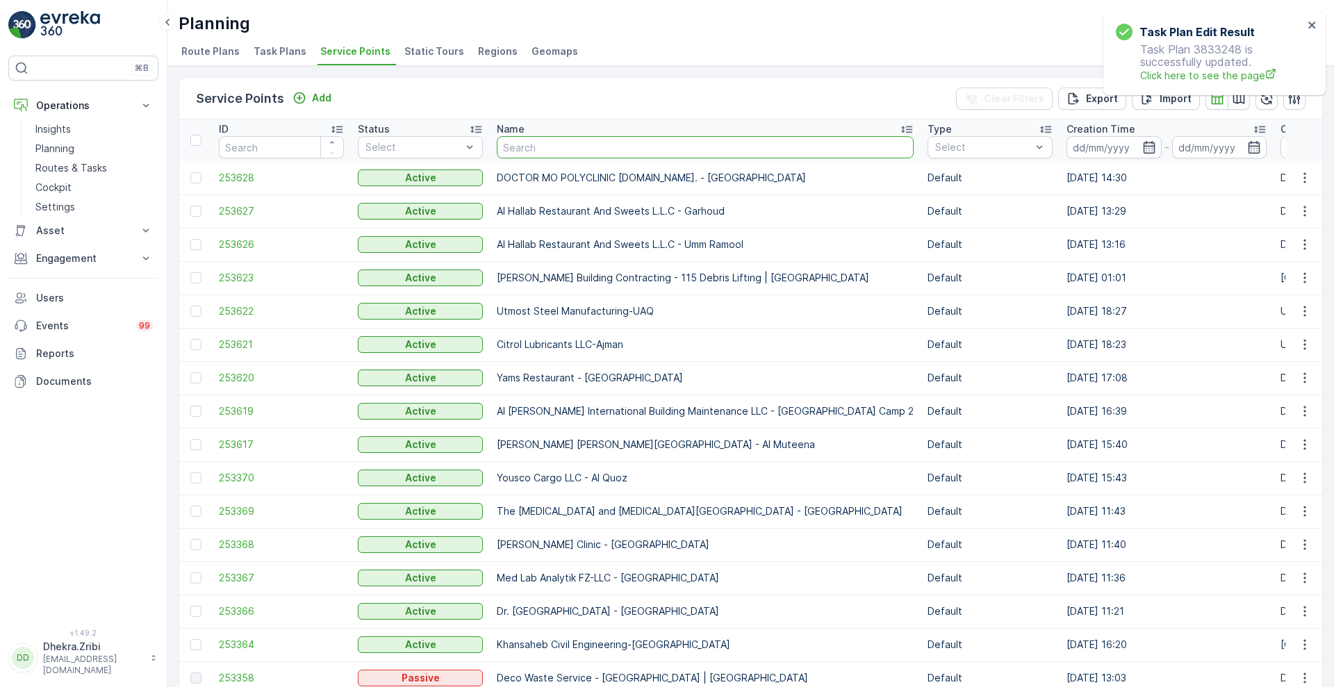
click at [549, 144] on input "text" at bounding box center [705, 147] width 417 height 22
type input "american h"
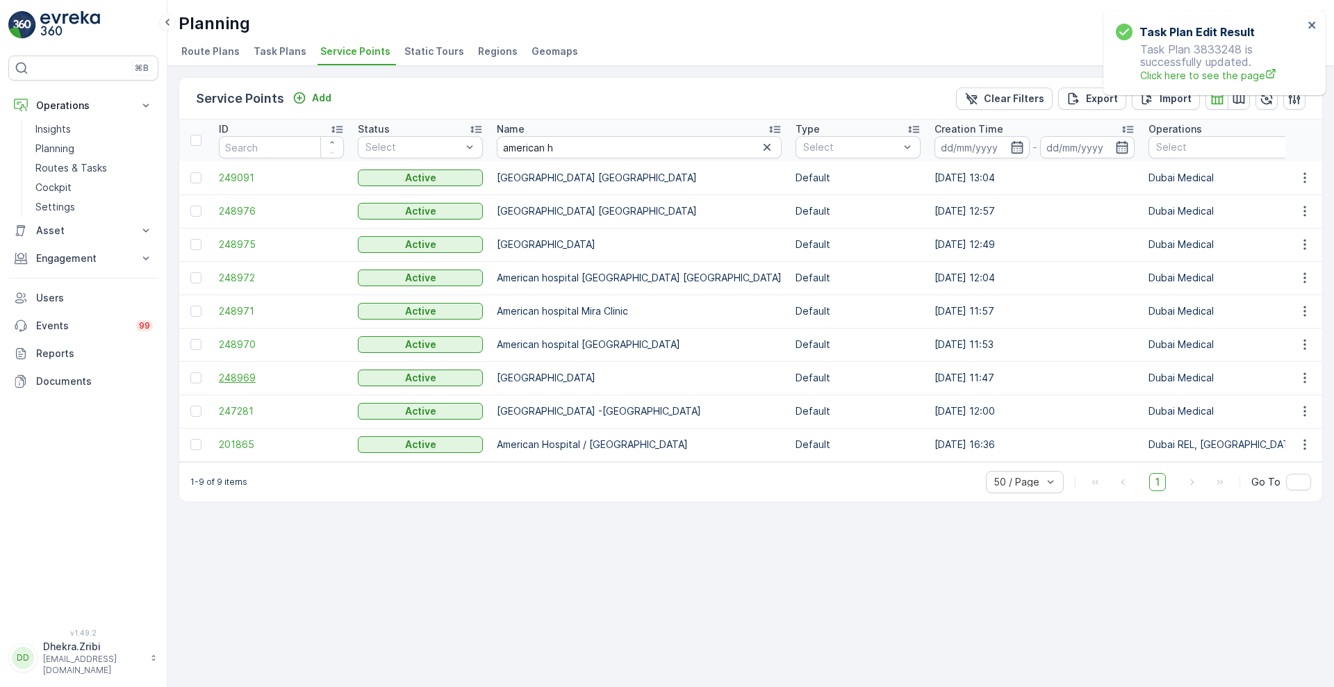
click at [238, 382] on span "248969" at bounding box center [281, 378] width 125 height 14
click at [230, 279] on span "248972" at bounding box center [281, 278] width 125 height 14
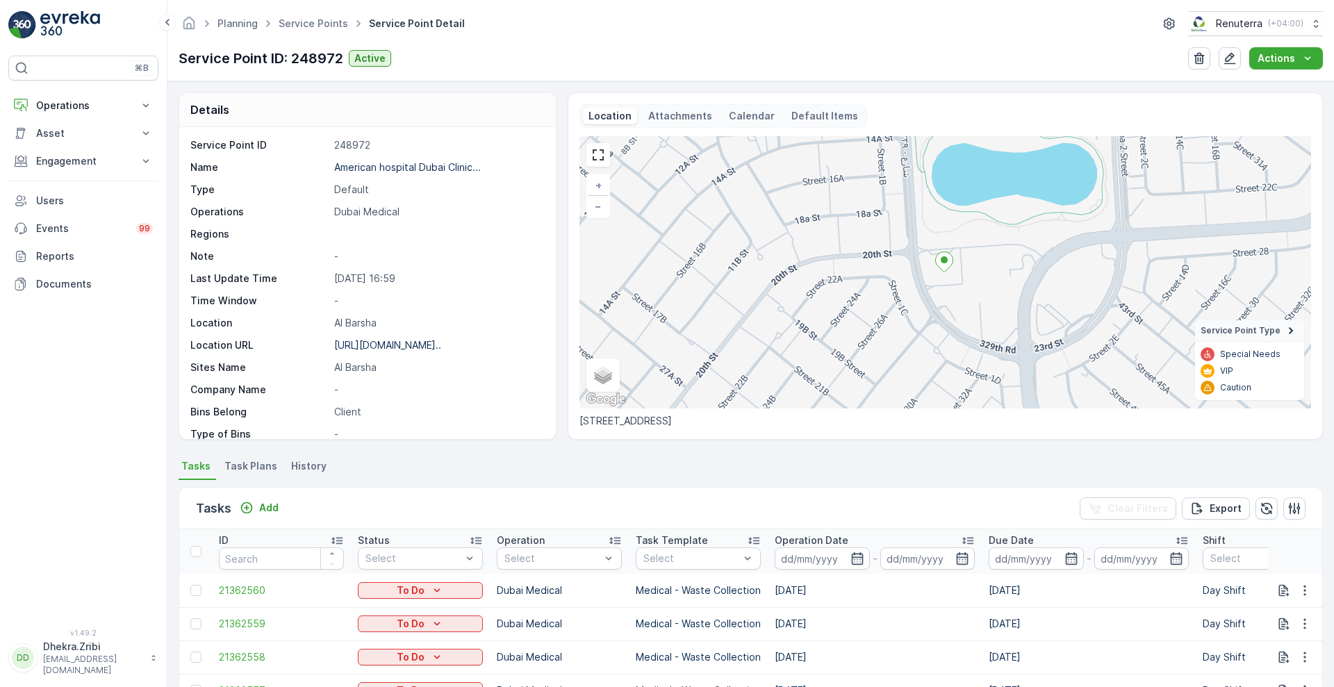
click at [804, 536] on p "Operation Date" at bounding box center [812, 541] width 74 height 14
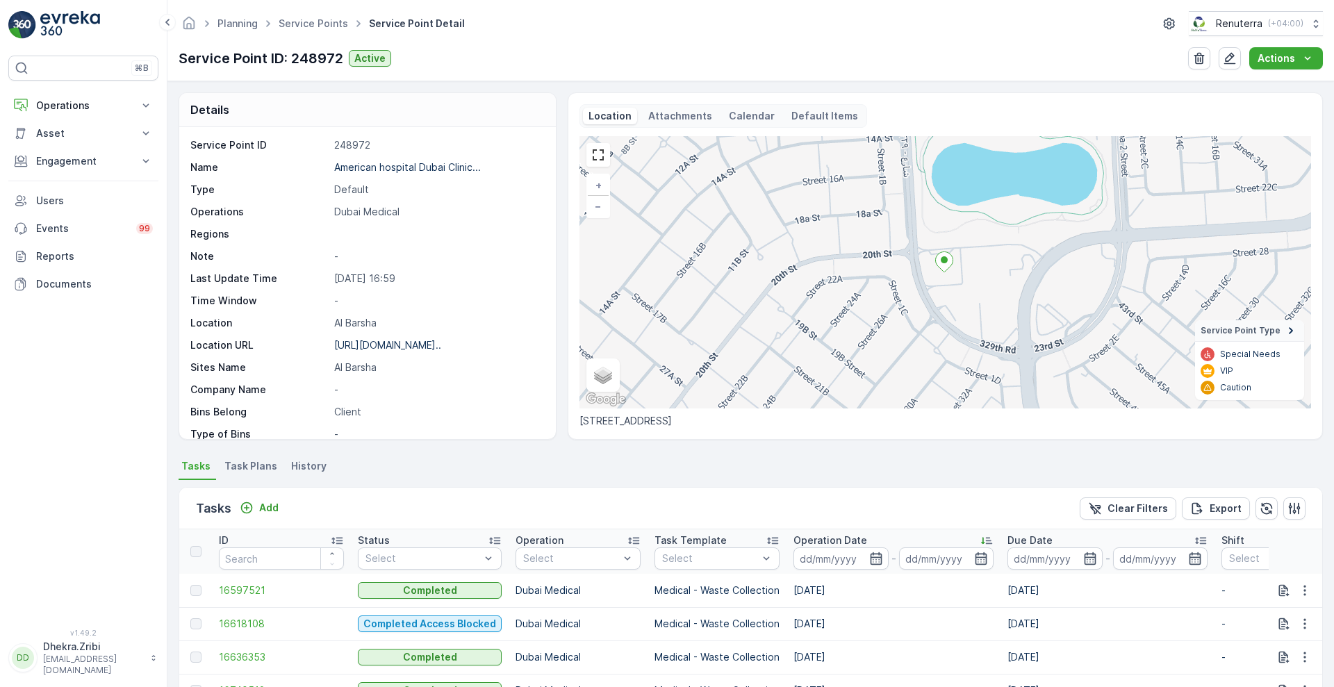
click at [804, 536] on p "Operation Date" at bounding box center [831, 541] width 74 height 14
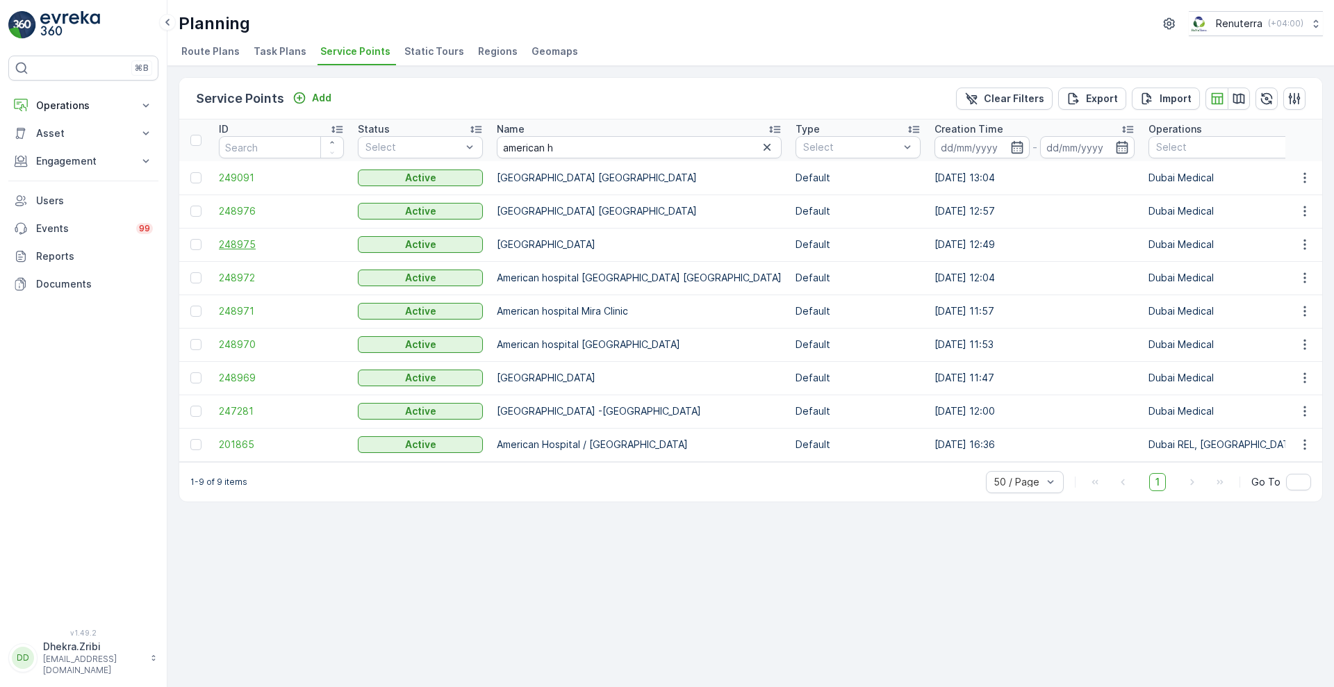
click at [247, 243] on span "248975" at bounding box center [281, 245] width 125 height 14
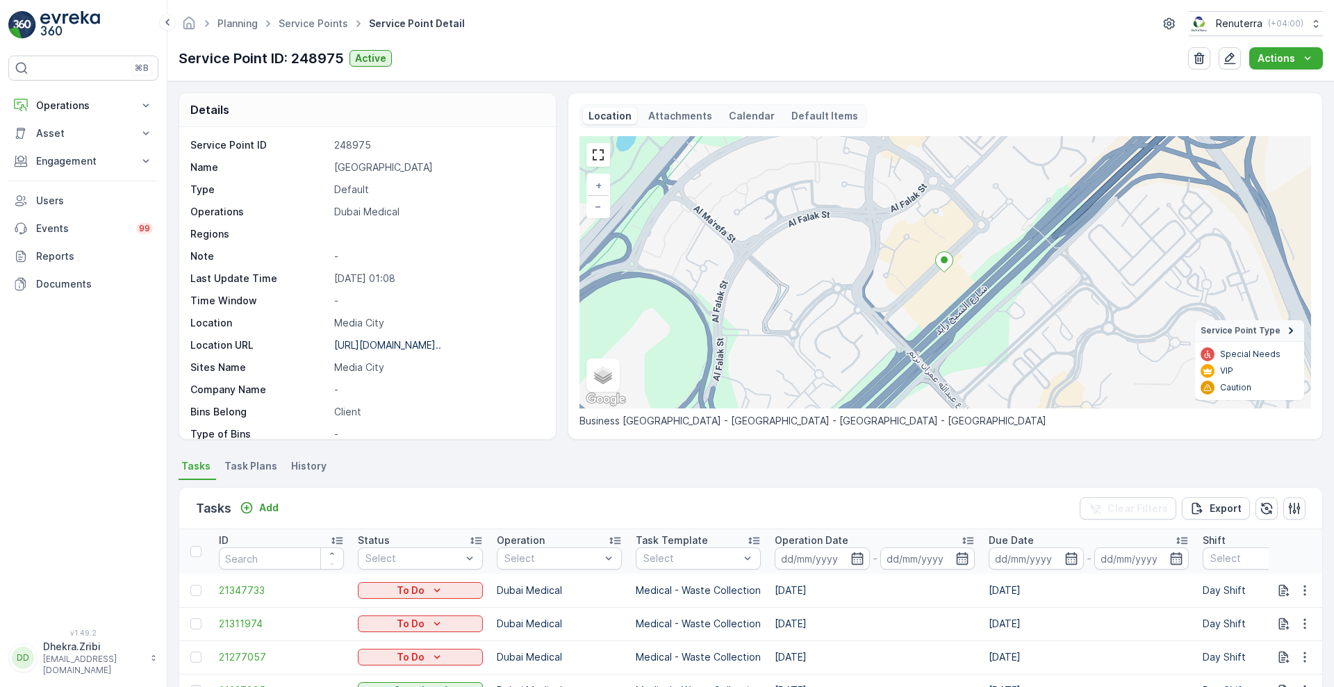
click at [246, 469] on span "Task Plans" at bounding box center [250, 466] width 53 height 14
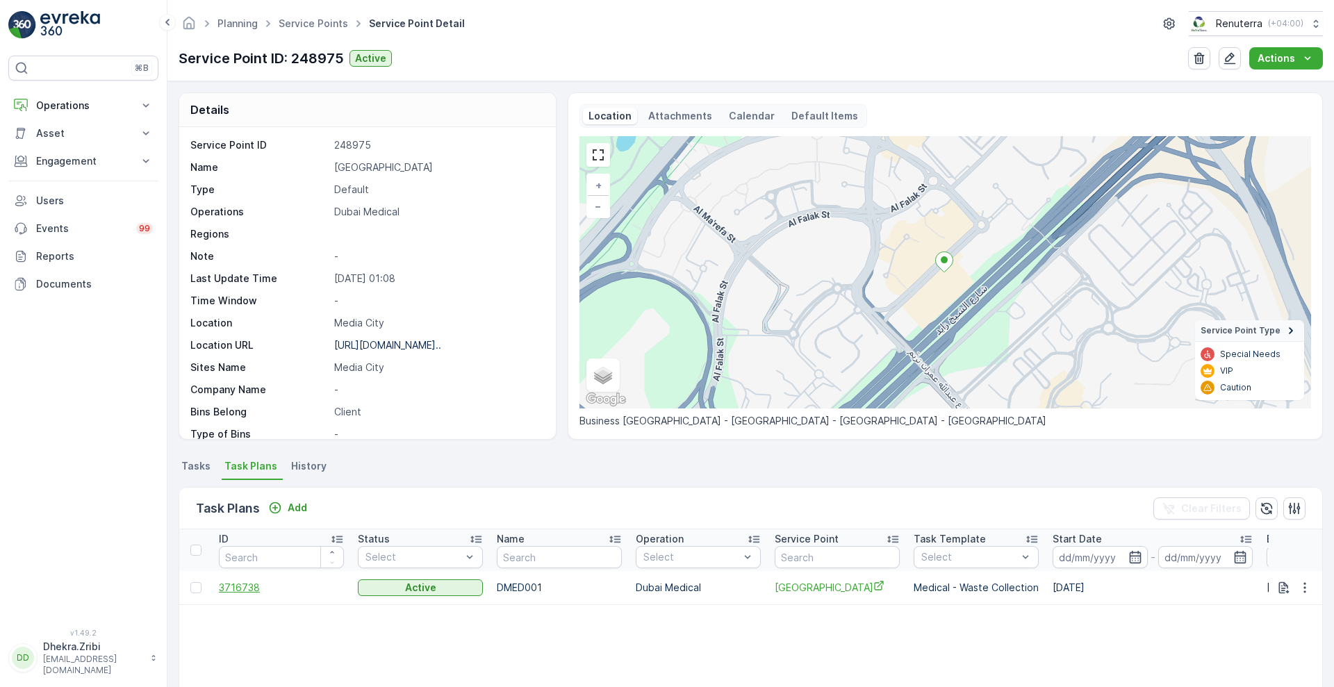
click at [239, 593] on span "3716738" at bounding box center [281, 588] width 125 height 14
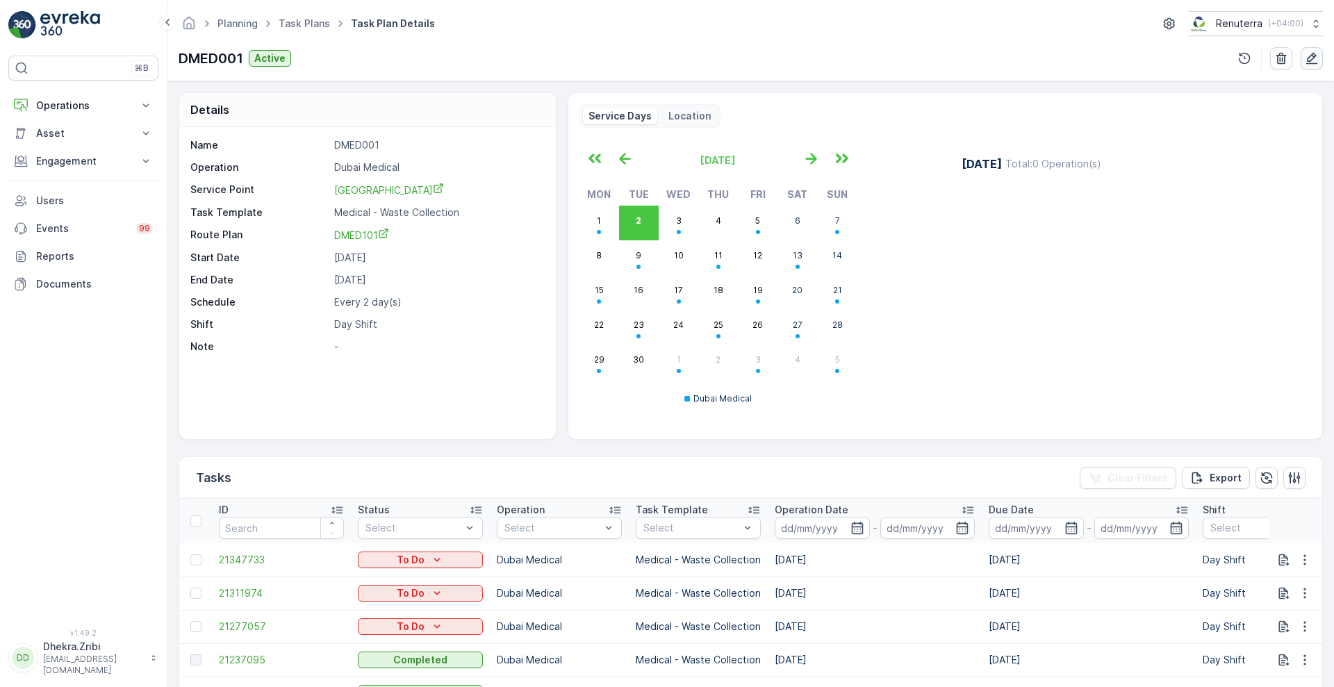
click at [1306, 57] on icon "button" at bounding box center [1312, 58] width 14 height 14
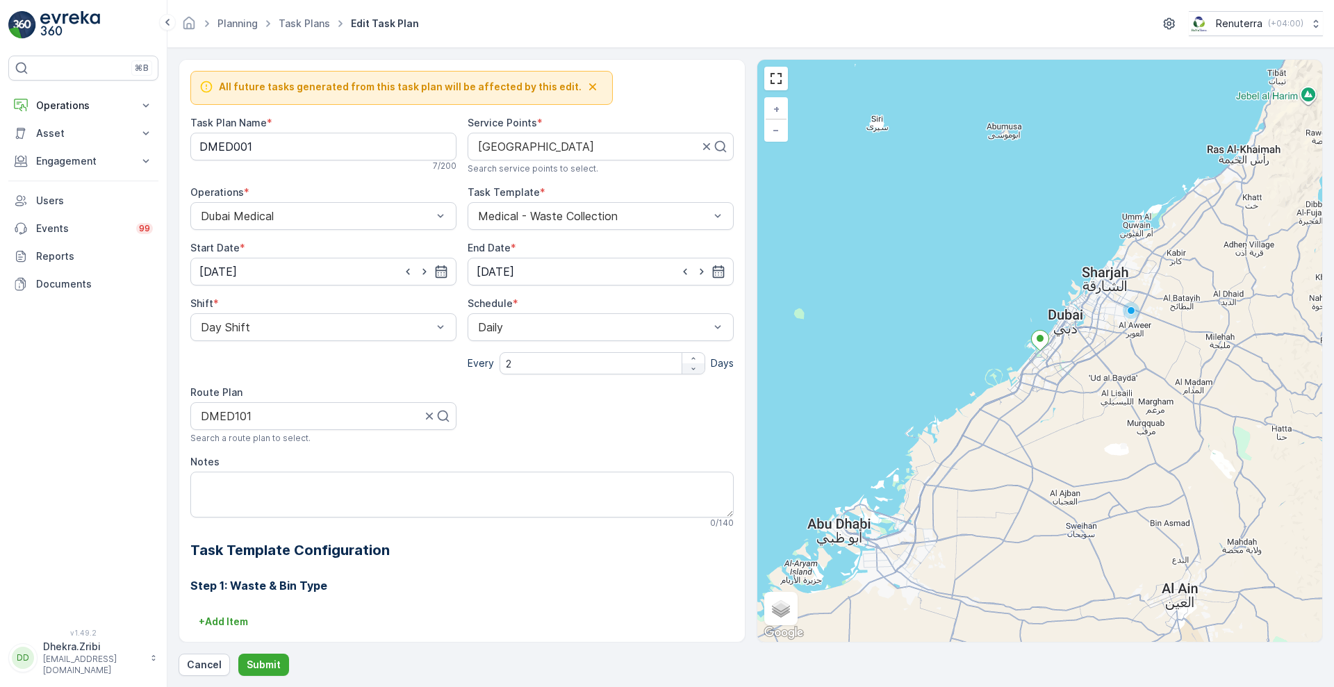
click at [696, 368] on div "button" at bounding box center [693, 369] width 22 height 8
type input "1"
click at [264, 655] on button "Submit" at bounding box center [263, 665] width 51 height 22
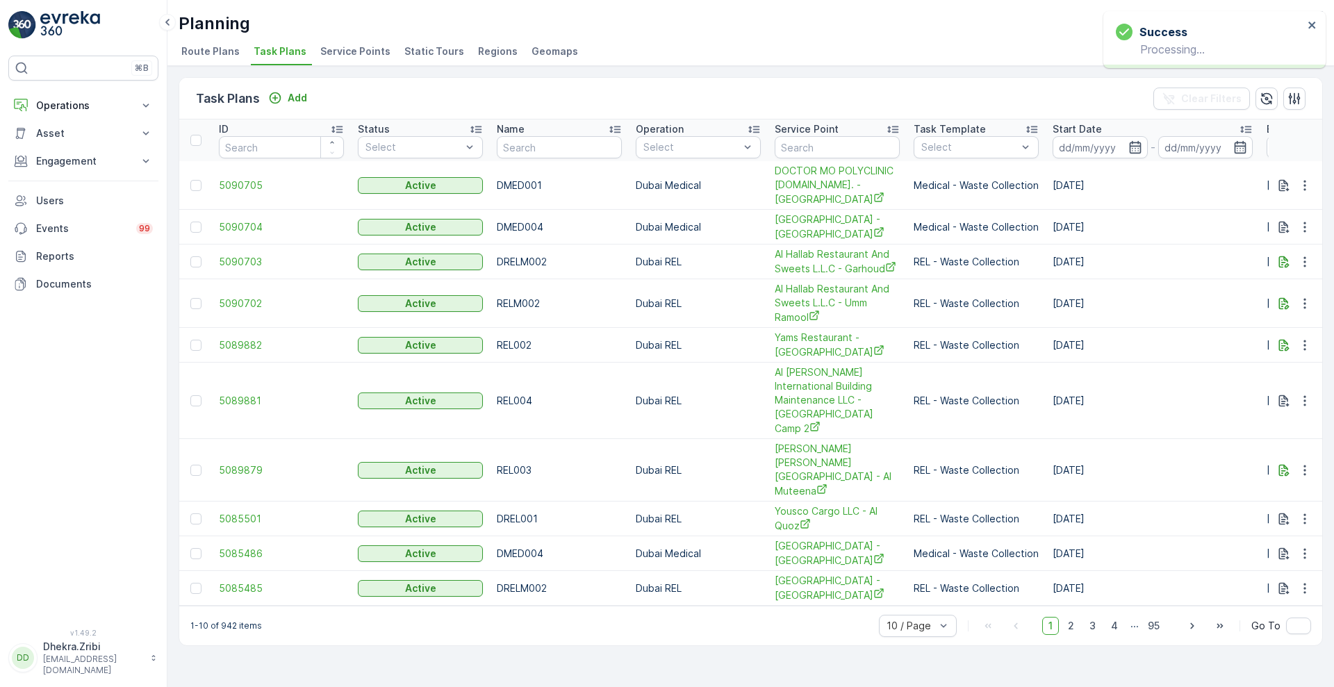
click at [348, 51] on span "Service Points" at bounding box center [355, 51] width 70 height 14
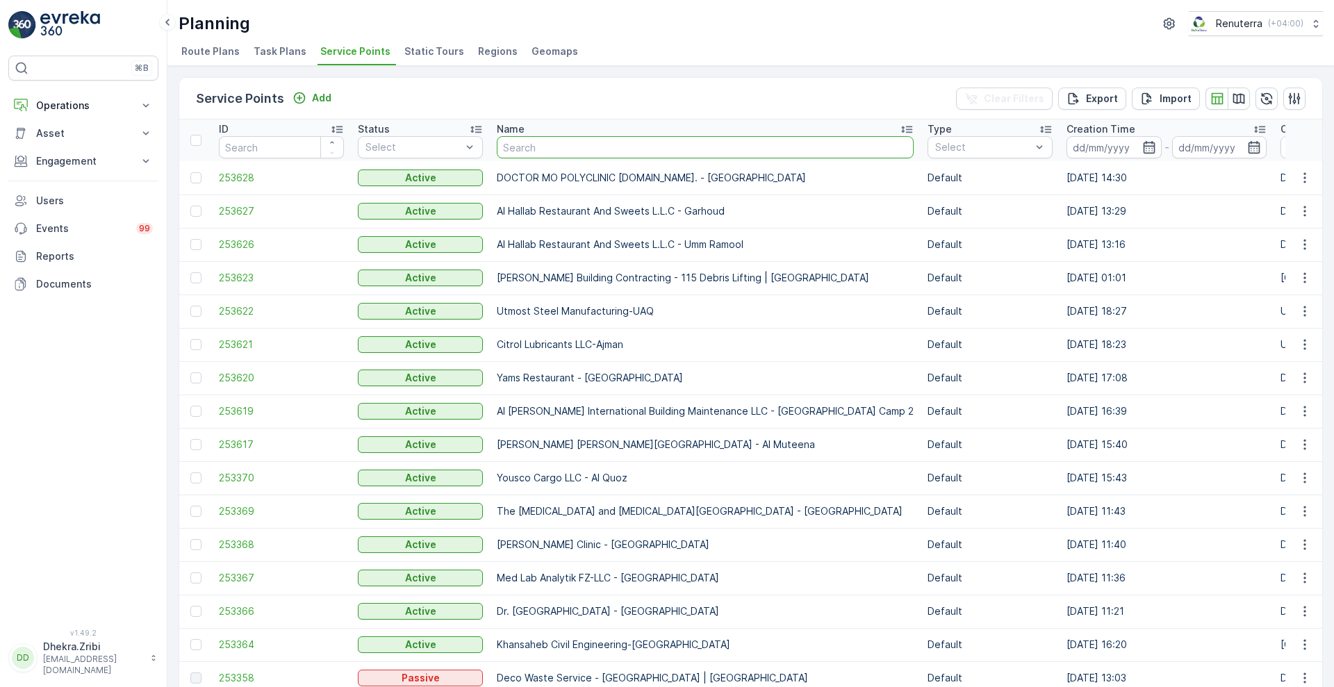
click at [589, 149] on input "text" at bounding box center [705, 147] width 417 height 22
type input "american ho"
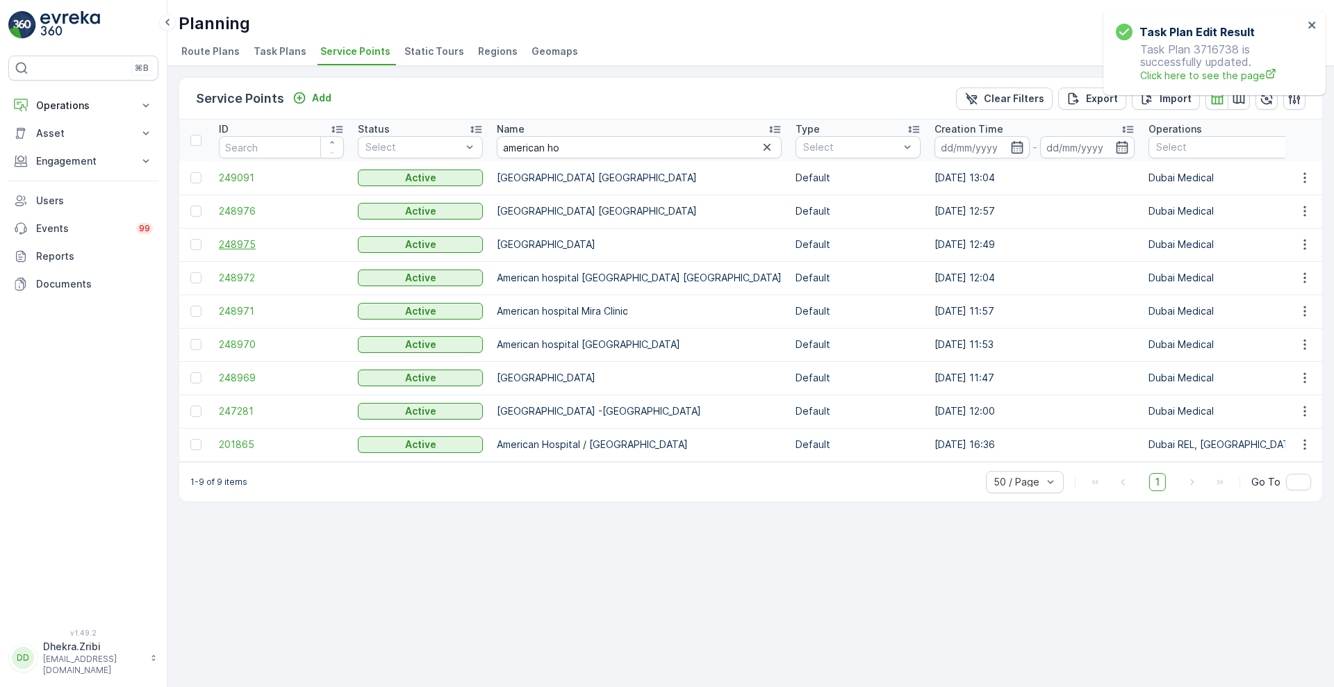
click at [240, 247] on span "248975" at bounding box center [281, 245] width 125 height 14
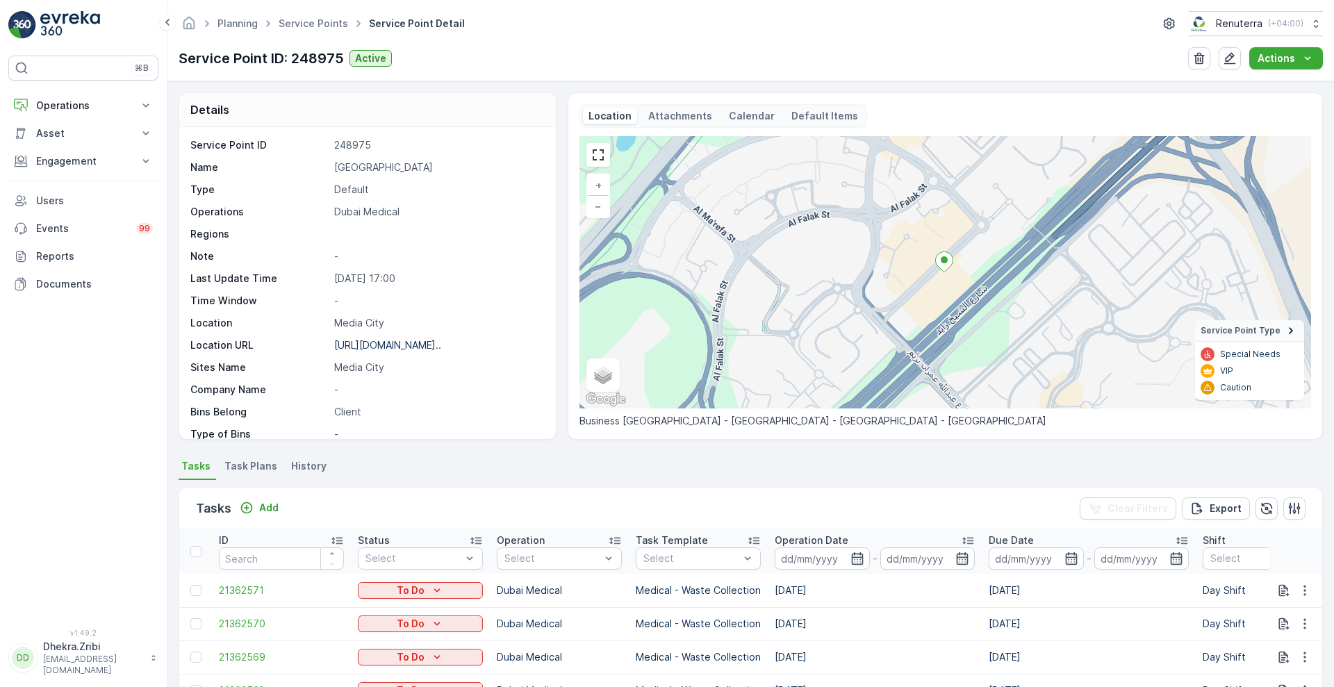
click at [336, 170] on p "[GEOGRAPHIC_DATA]" at bounding box center [437, 168] width 207 height 14
copy p "[GEOGRAPHIC_DATA]"
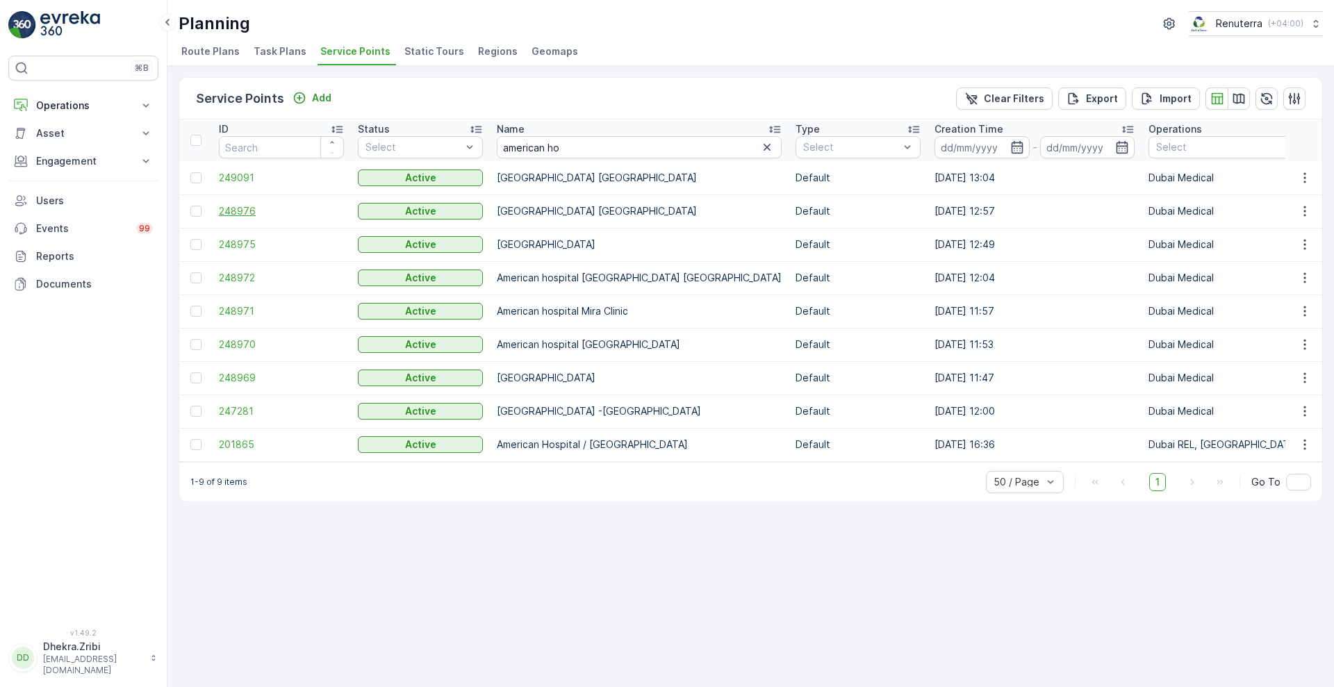
click at [239, 213] on span "248976" at bounding box center [281, 211] width 125 height 14
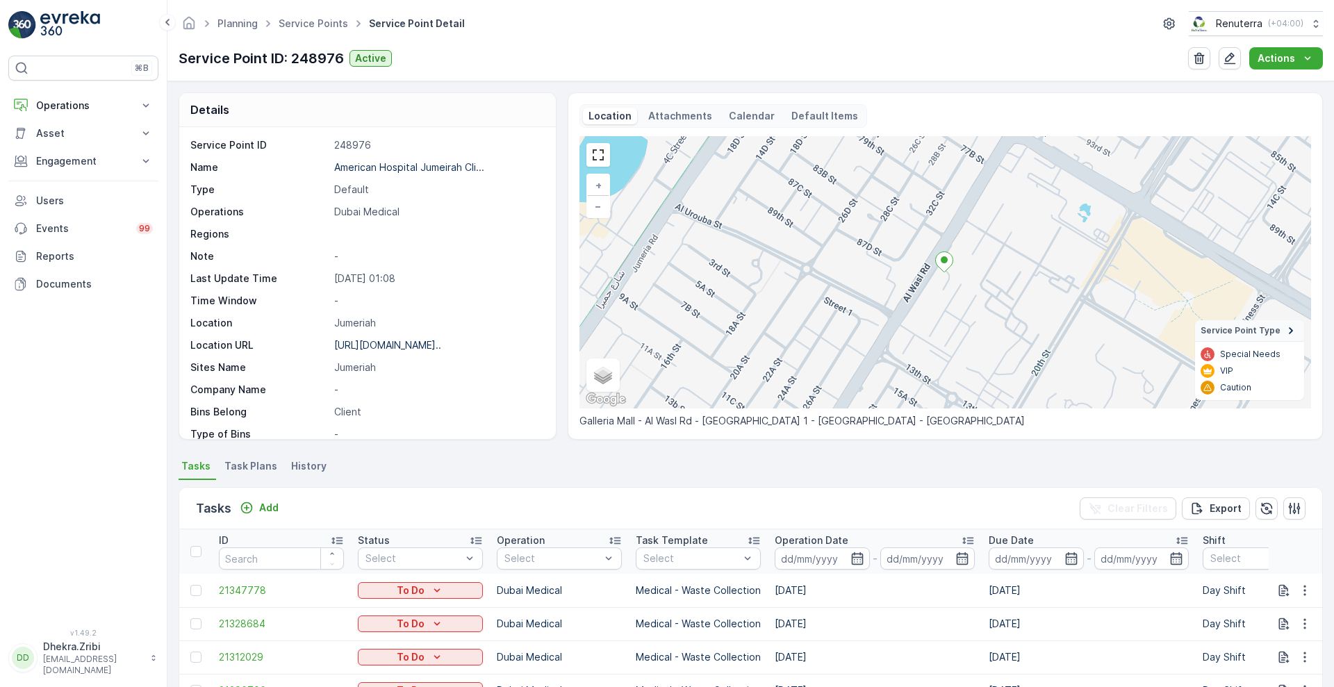
click at [243, 469] on span "Task Plans" at bounding box center [250, 466] width 53 height 14
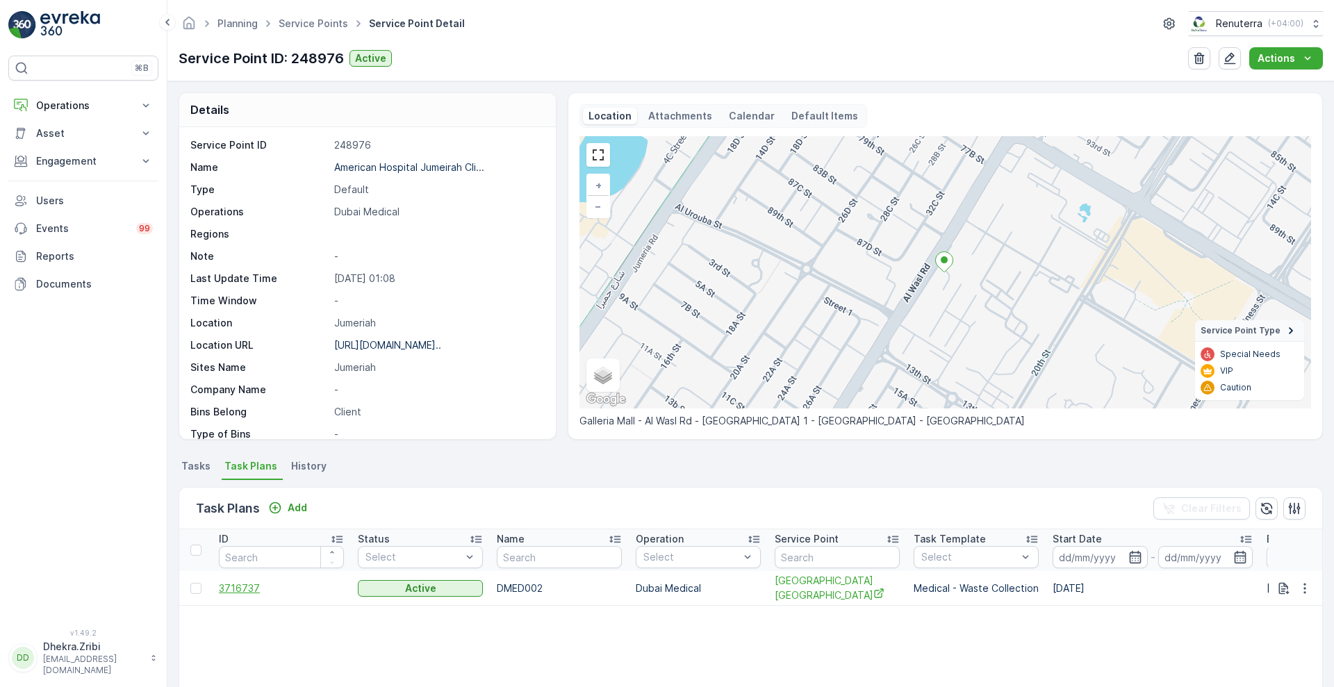
click at [241, 594] on span "3716737" at bounding box center [281, 589] width 125 height 14
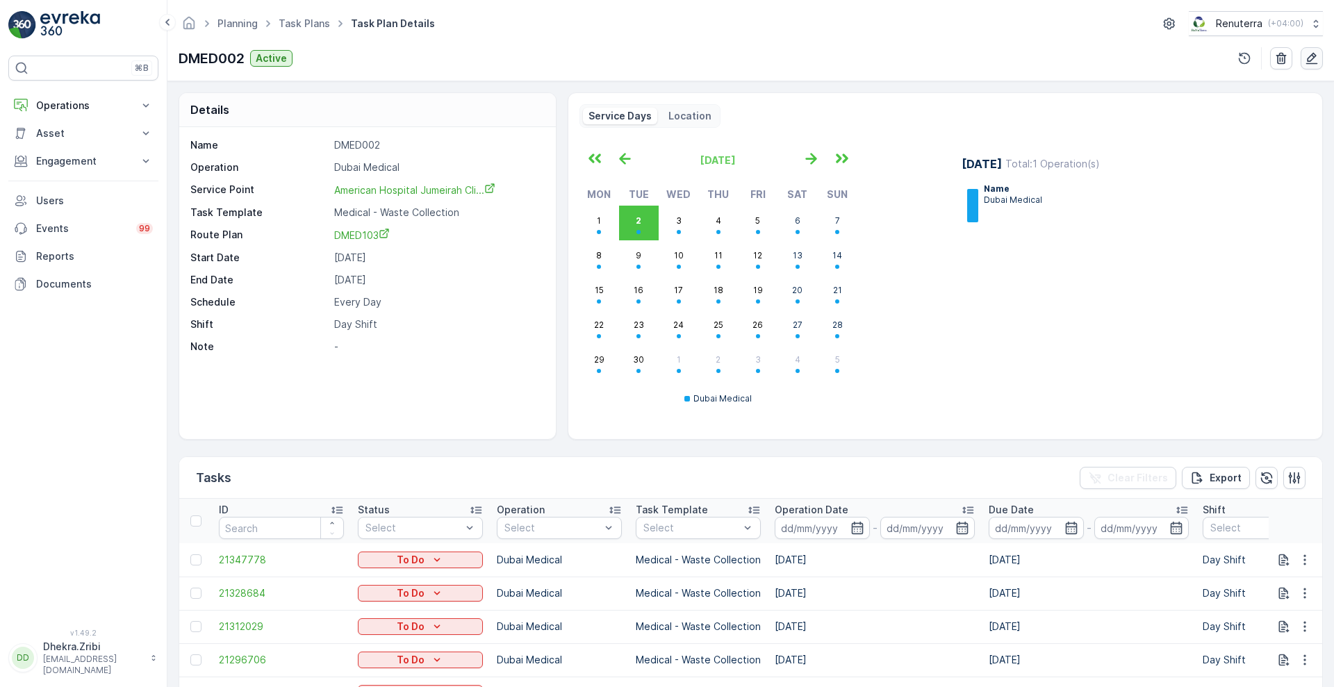
click at [1316, 61] on icon "button" at bounding box center [1312, 58] width 14 height 14
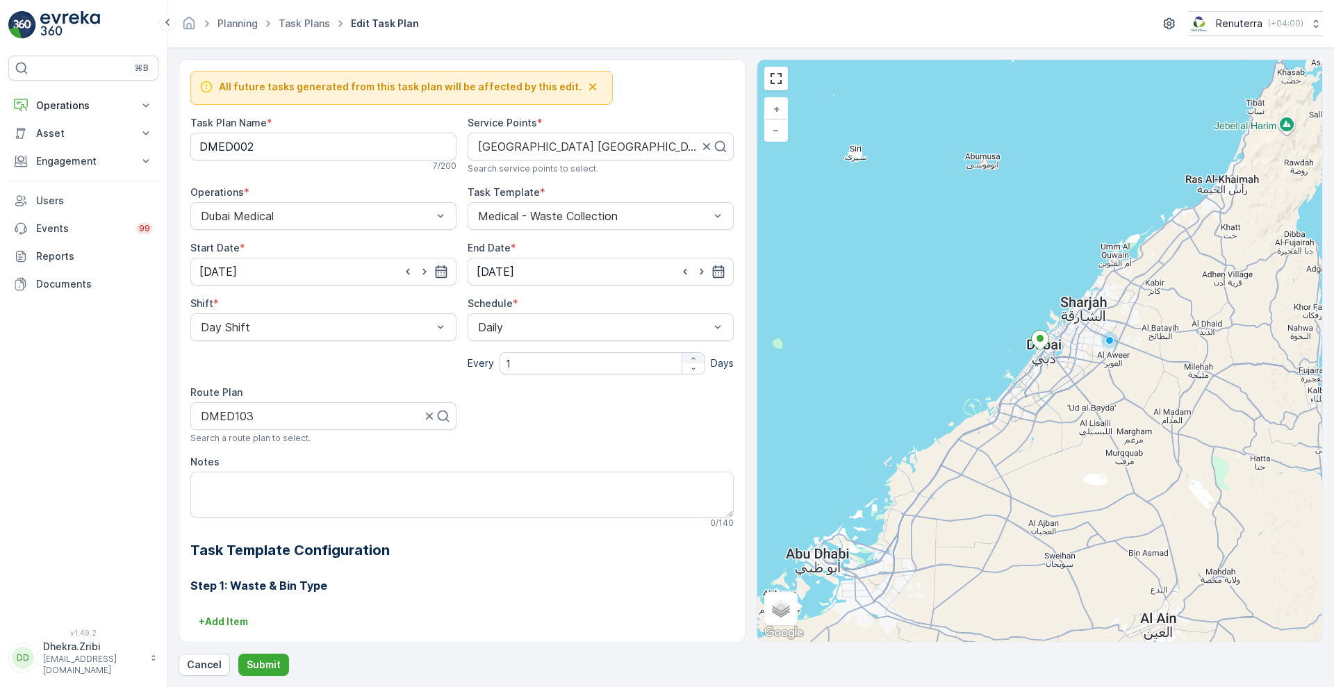
click at [696, 356] on div "button" at bounding box center [693, 358] width 22 height 8
type input "2"
click at [263, 659] on p "Submit" at bounding box center [264, 665] width 34 height 14
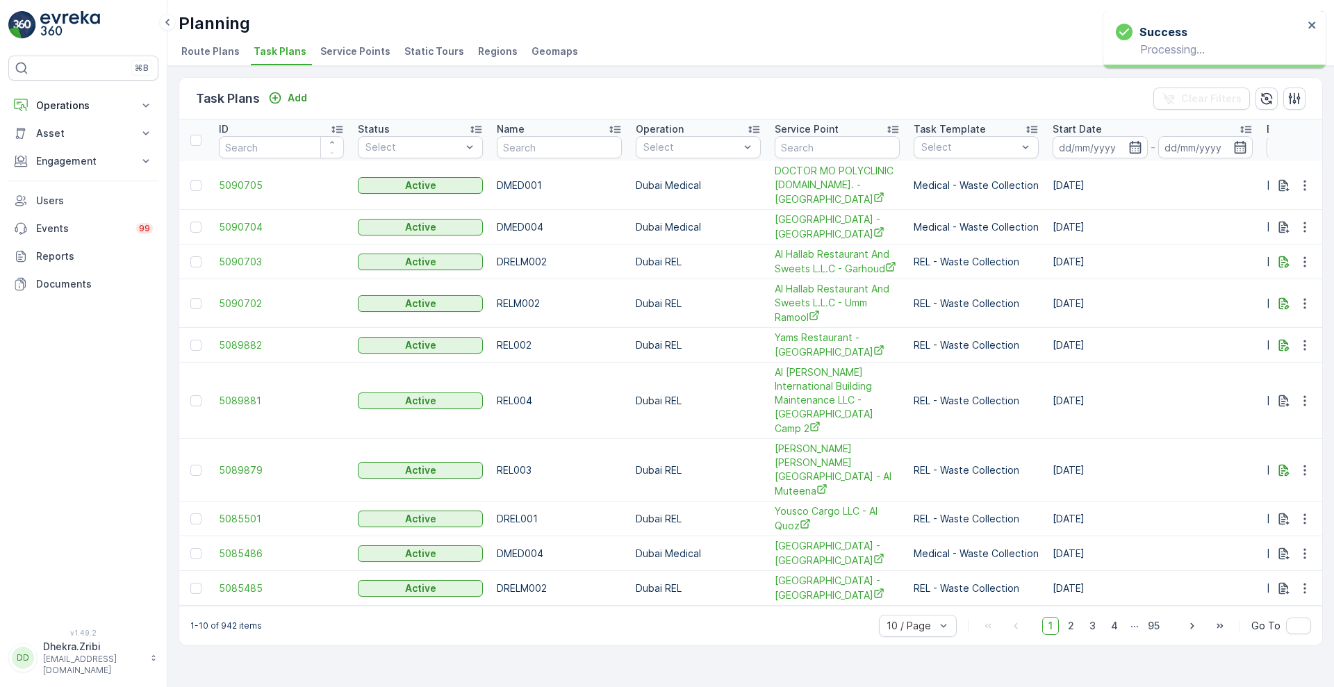
click at [350, 56] on span "Service Points" at bounding box center [355, 51] width 70 height 14
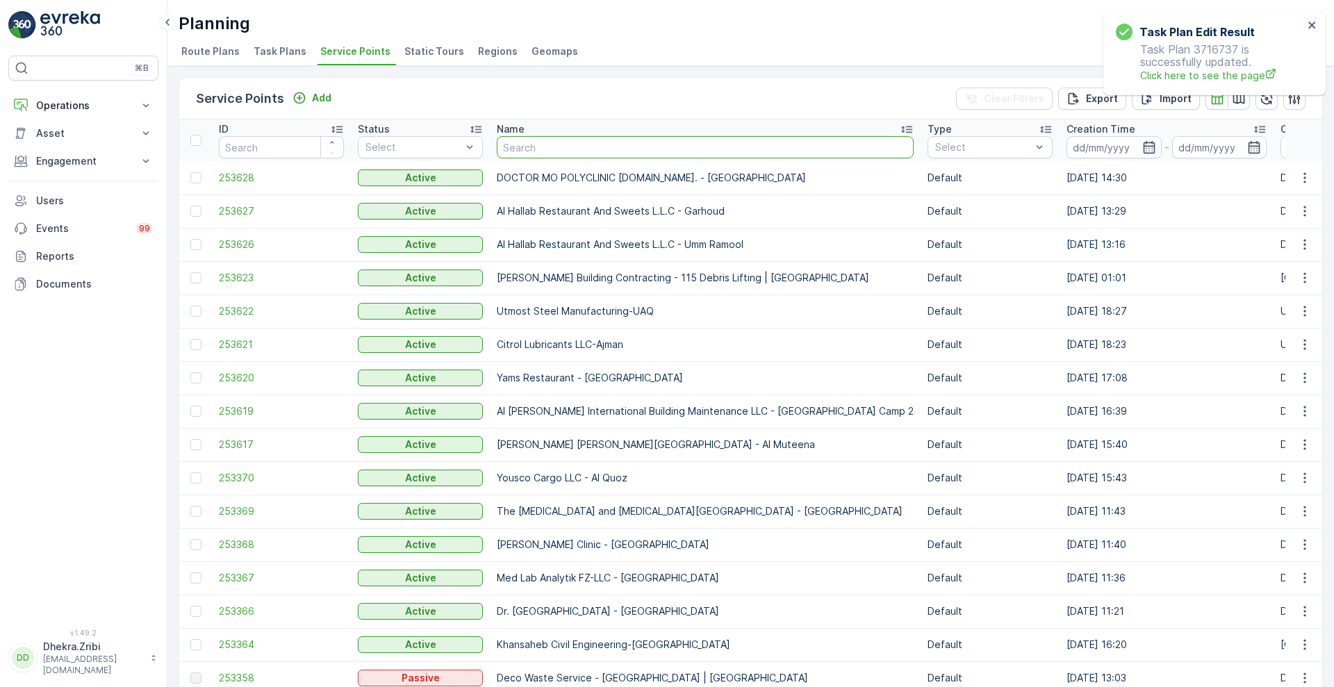
click at [618, 151] on input "text" at bounding box center [705, 147] width 417 height 22
type input "american"
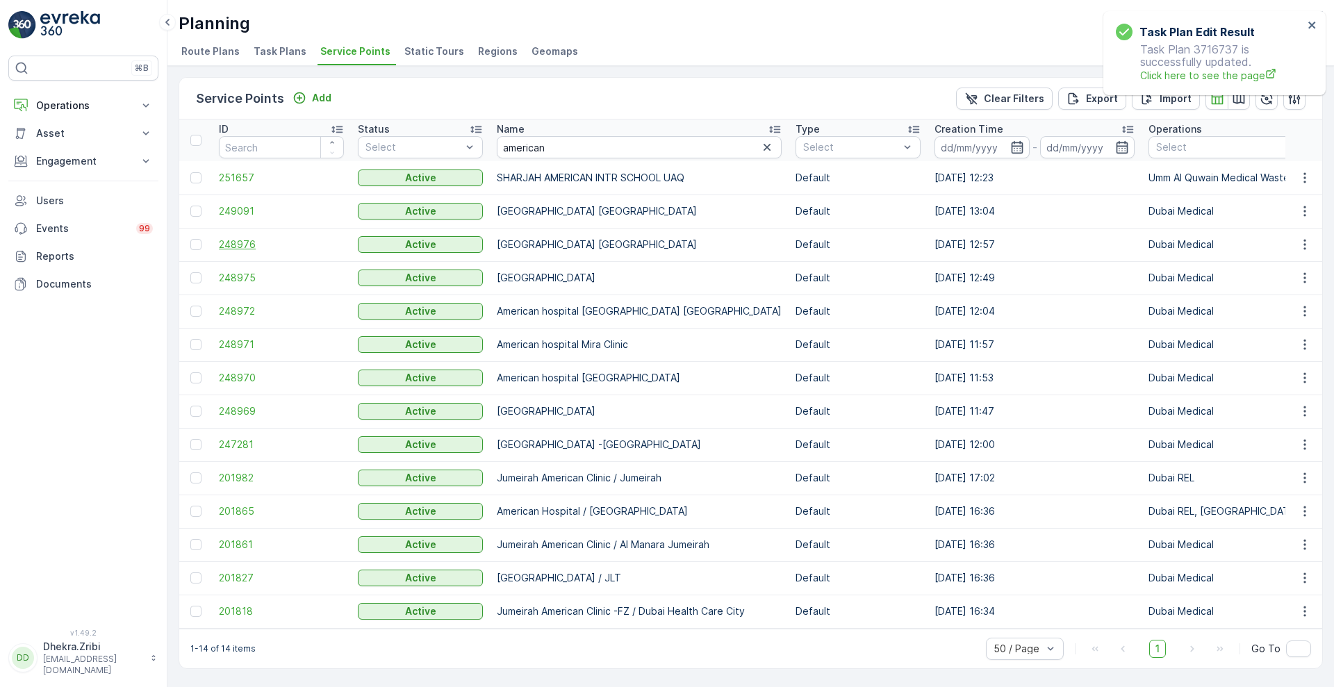
click at [232, 249] on span "248976" at bounding box center [281, 245] width 125 height 14
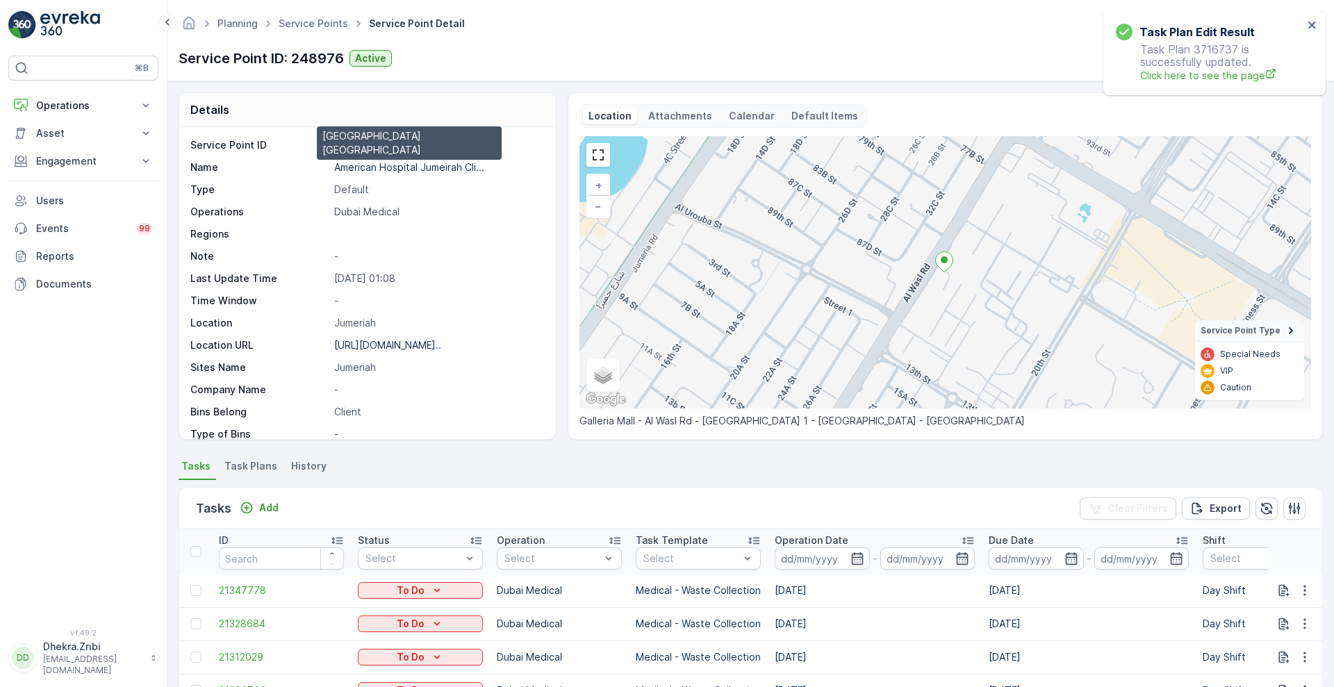
click at [334, 170] on p "American Hospital Jumeirah Cli..." at bounding box center [409, 167] width 150 height 12
copy p "American Hospital Jumeirah Cli..."
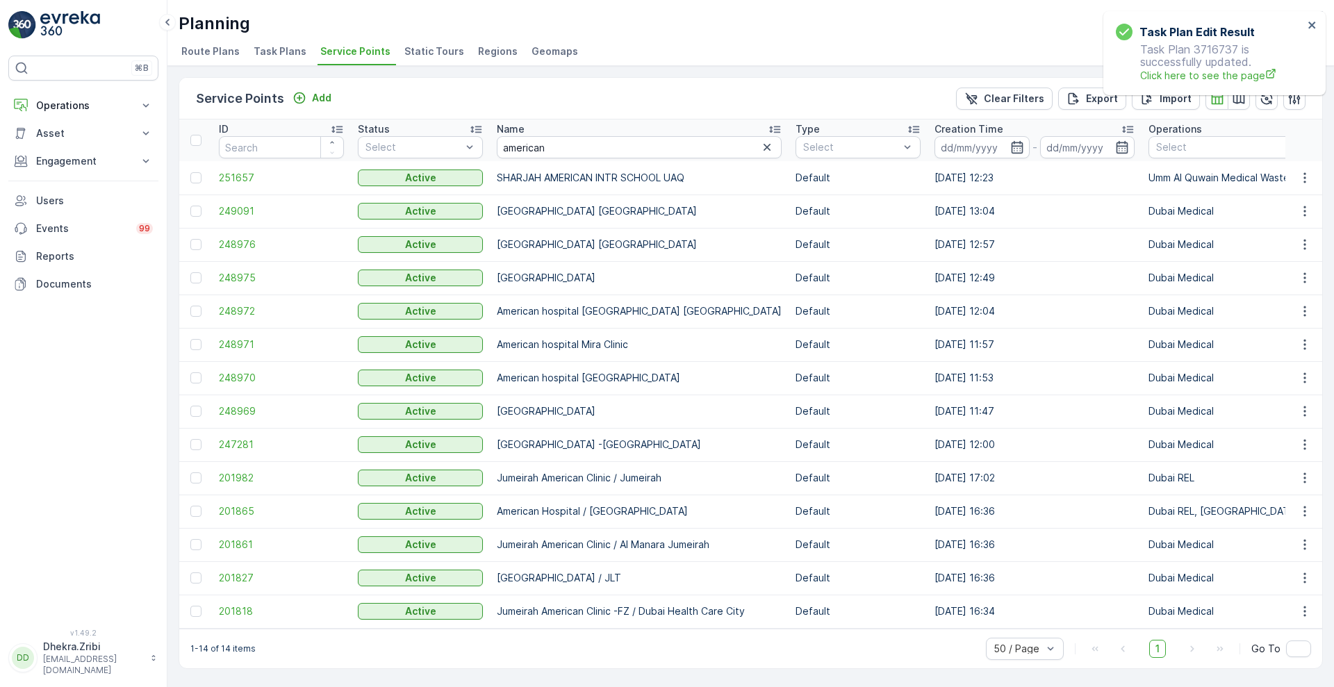
click at [503, 243] on td "[GEOGRAPHIC_DATA] [GEOGRAPHIC_DATA]" at bounding box center [639, 244] width 299 height 33
copy td "[GEOGRAPHIC_DATA] [GEOGRAPHIC_DATA]"
click at [237, 244] on span "248976" at bounding box center [281, 245] width 125 height 14
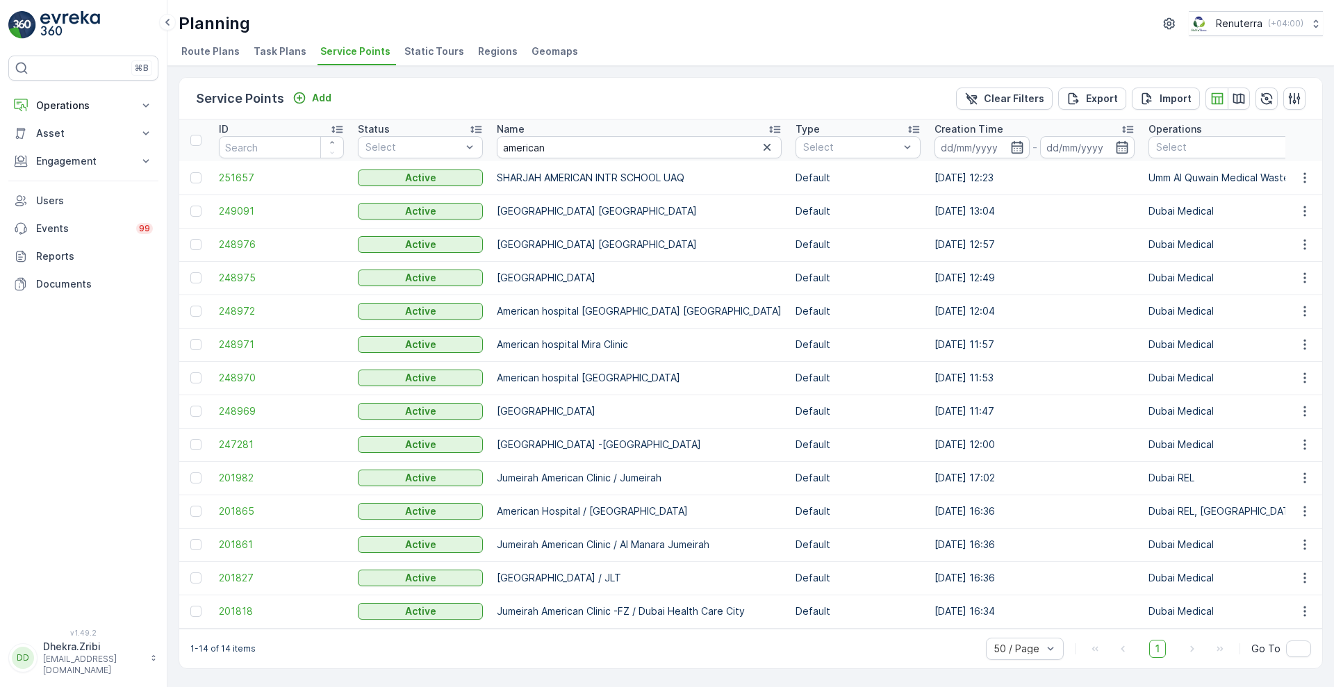
click at [498, 212] on td "[GEOGRAPHIC_DATA] [GEOGRAPHIC_DATA]" at bounding box center [639, 211] width 299 height 33
copy td "[GEOGRAPHIC_DATA] [GEOGRAPHIC_DATA]"
click at [232, 215] on span "249091" at bounding box center [281, 211] width 125 height 14
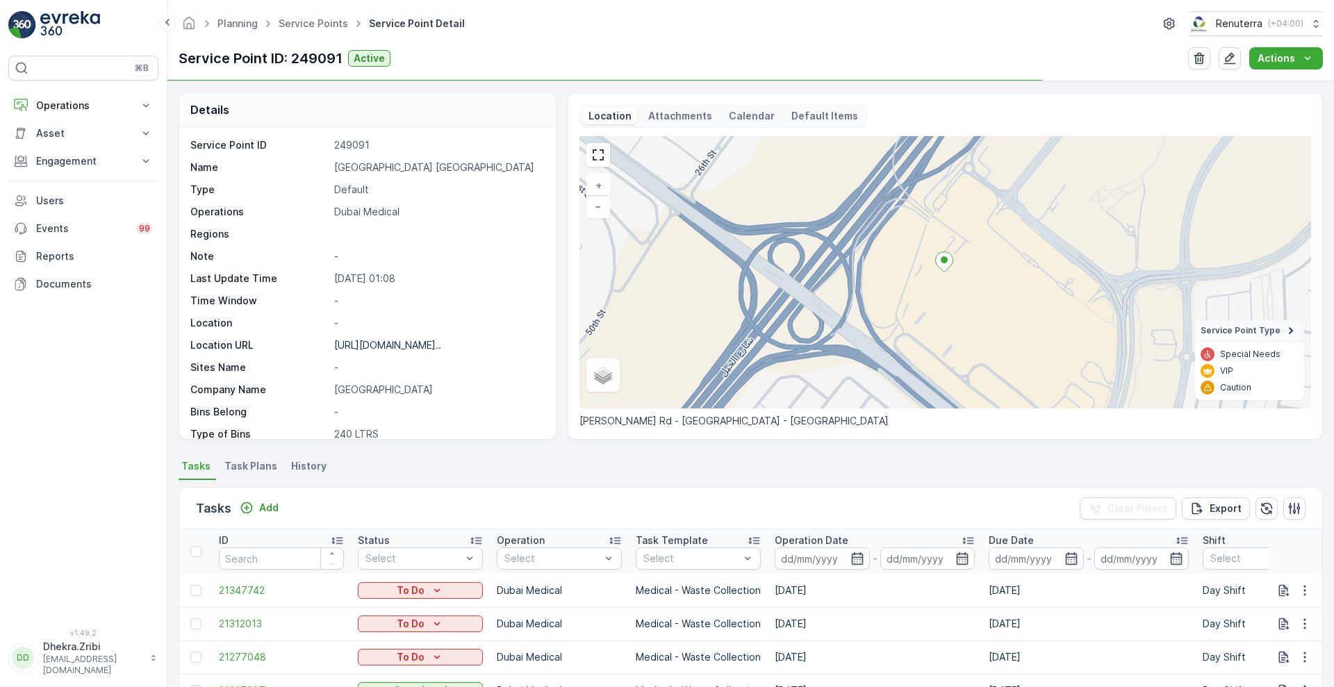
click at [257, 471] on span "Task Plans" at bounding box center [250, 466] width 53 height 14
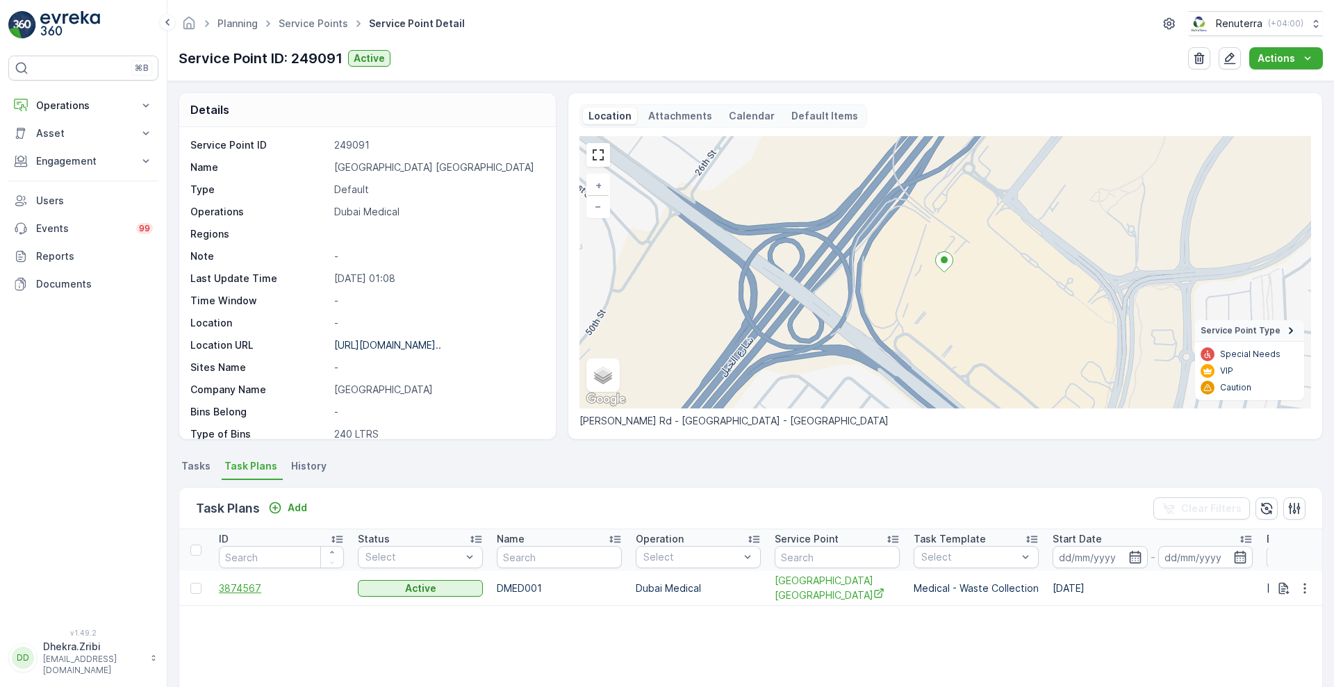
click at [233, 592] on span "3874567" at bounding box center [281, 589] width 125 height 14
